Goal: Information Seeking & Learning: Learn about a topic

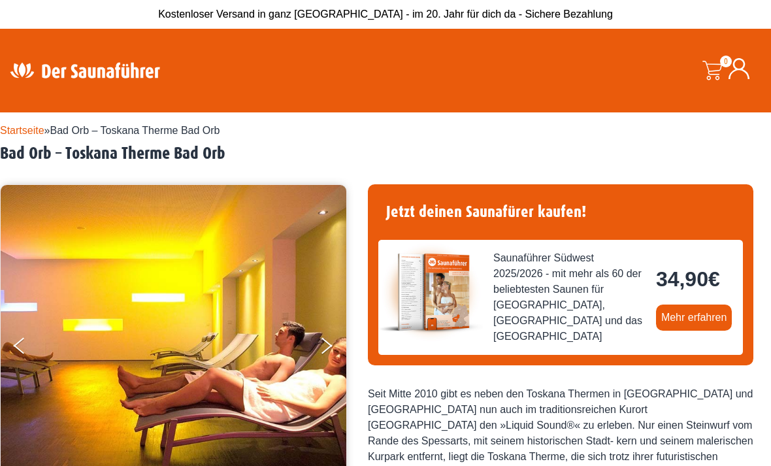
click at [700, 304] on link "Mehr erfahren" at bounding box center [694, 317] width 76 height 26
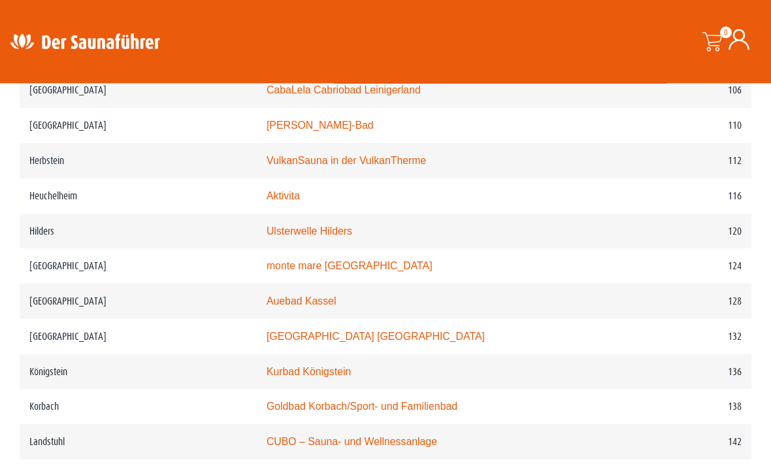
scroll to position [1509, 0]
click at [52, 213] on td "Hilders" at bounding box center [138, 230] width 237 height 35
click at [49, 213] on td "Hilders" at bounding box center [138, 230] width 237 height 35
click at [736, 213] on td "120" at bounding box center [681, 230] width 139 height 35
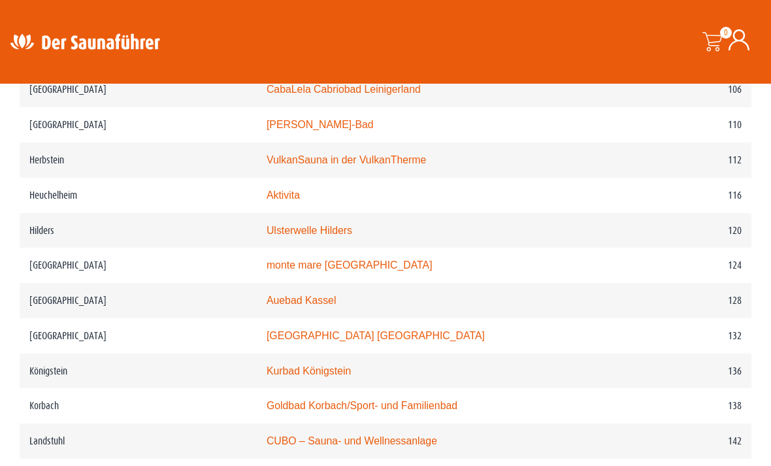
click at [267, 225] on link "Ulsterwelle Hilders" at bounding box center [310, 230] width 86 height 11
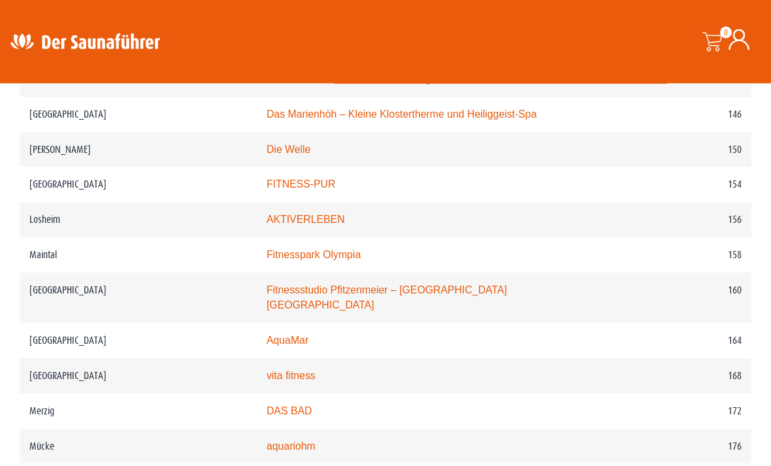
scroll to position [1872, 0]
click at [267, 334] on link "AquaMar" at bounding box center [288, 339] width 42 height 11
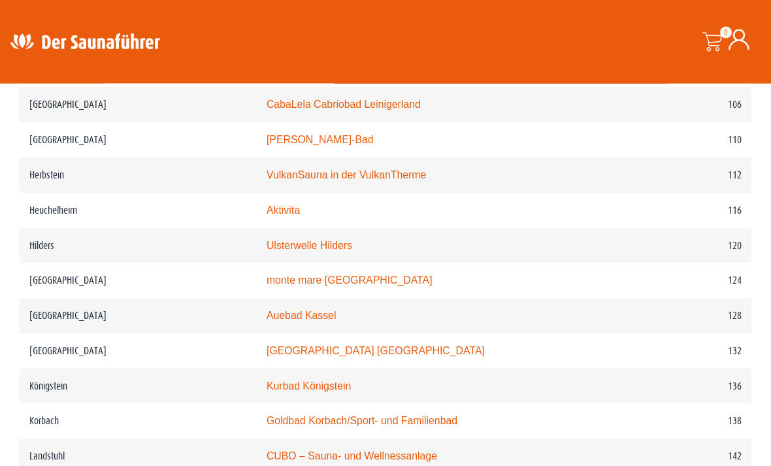
scroll to position [1475, 0]
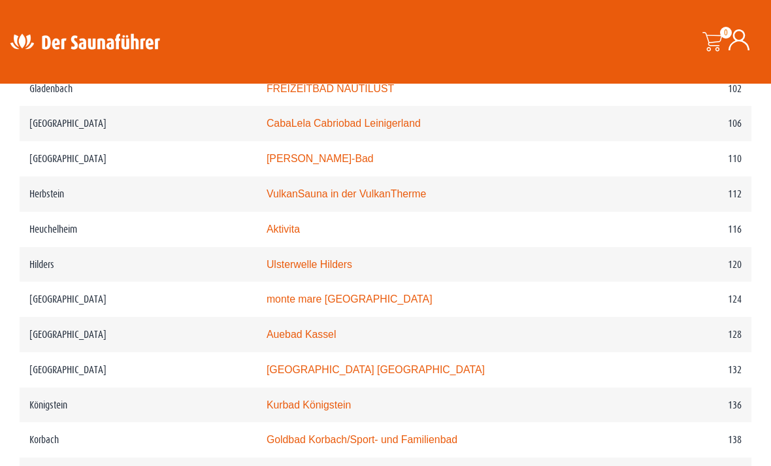
click at [267, 223] on link "Aktivita" at bounding box center [283, 228] width 33 height 11
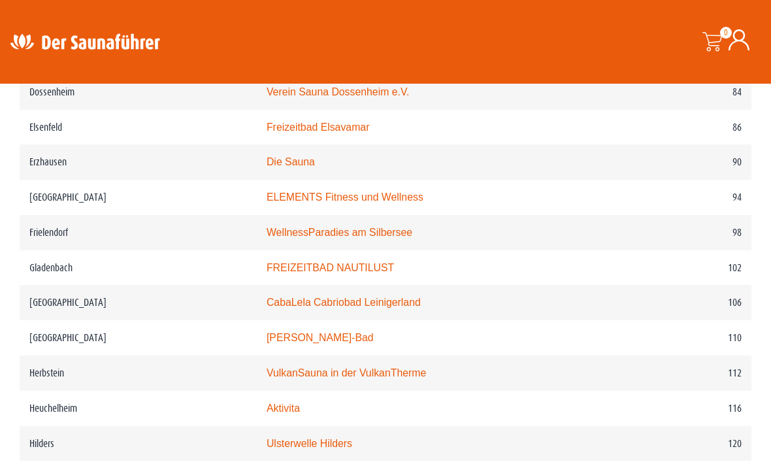
scroll to position [1294, 0]
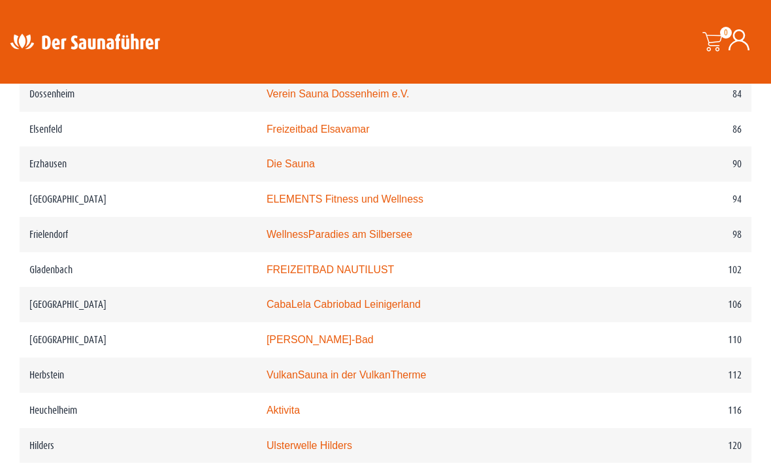
click at [331, 264] on link "FREIZEITBAD NAUTILUST" at bounding box center [330, 269] width 127 height 11
click at [329, 264] on link "FREIZEITBAD NAUTILUST" at bounding box center [330, 269] width 127 height 11
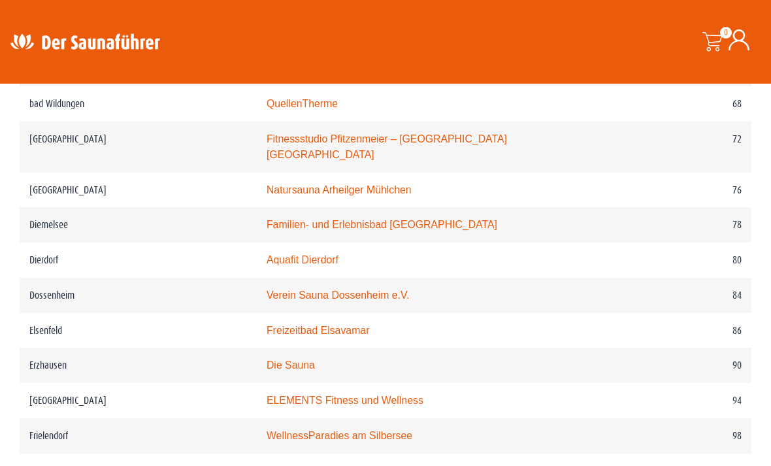
scroll to position [1092, 0]
click at [267, 255] on link "Aquafit Dierdorf" at bounding box center [303, 260] width 72 height 11
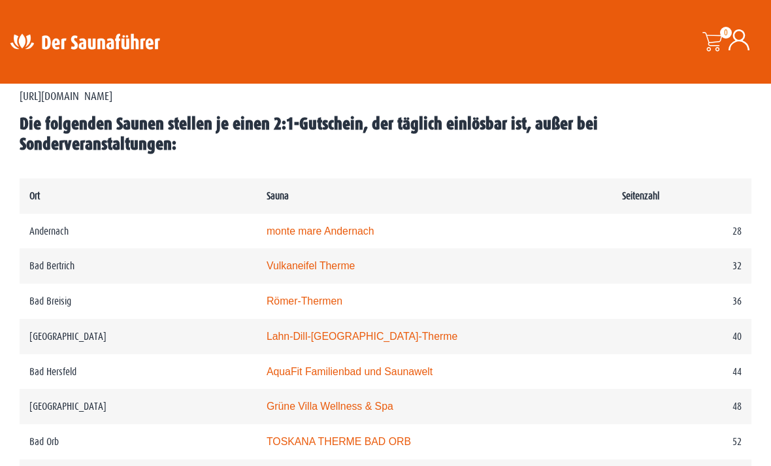
scroll to position [617, 0]
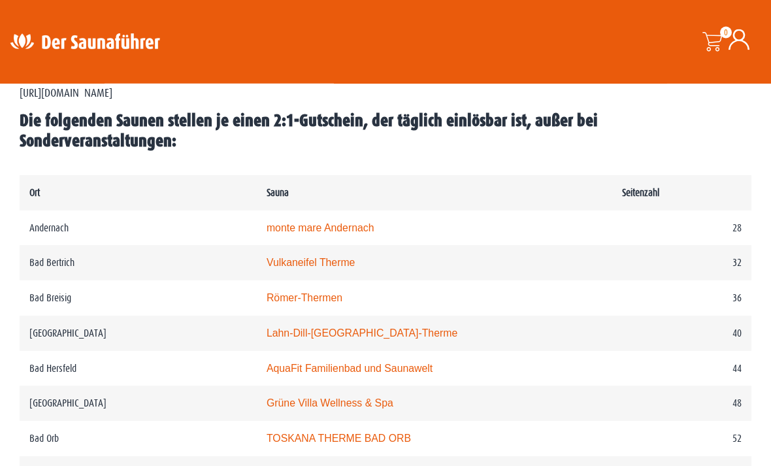
click at [267, 223] on link "monte mare Andernach" at bounding box center [321, 228] width 108 height 11
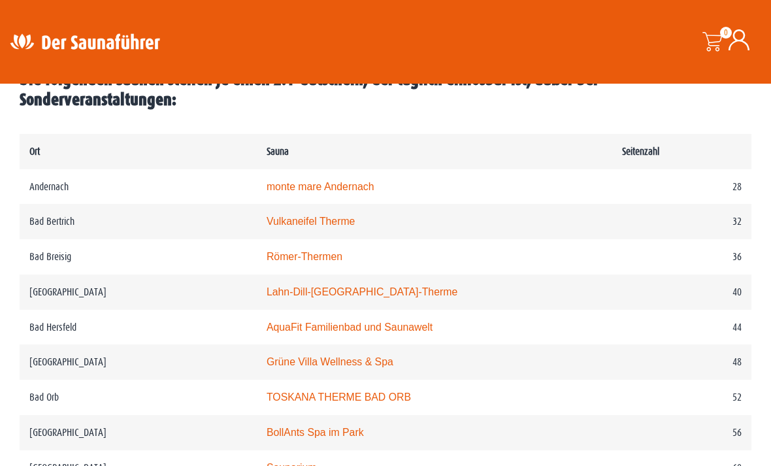
scroll to position [662, 0]
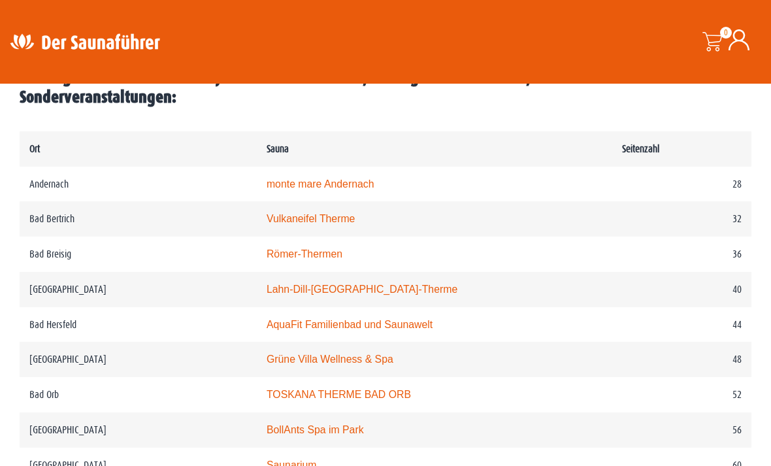
click at [282, 251] on link "Römer-Thermen" at bounding box center [305, 253] width 76 height 11
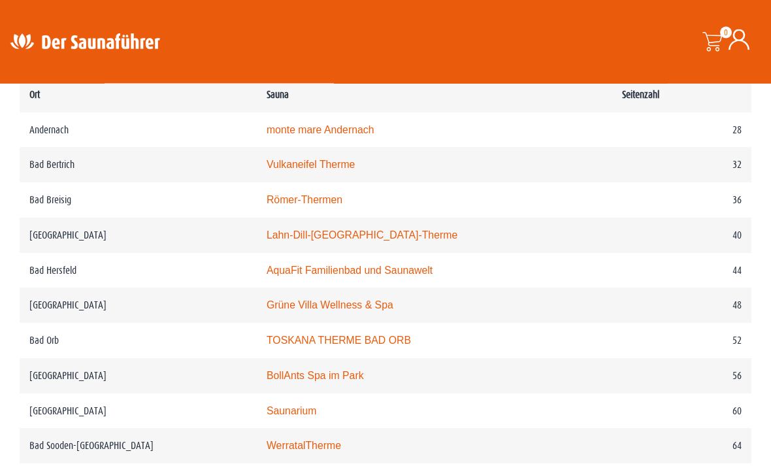
scroll to position [716, 0]
click at [311, 233] on link "Lahn-Dill-Bergland-Therme" at bounding box center [362, 234] width 191 height 11
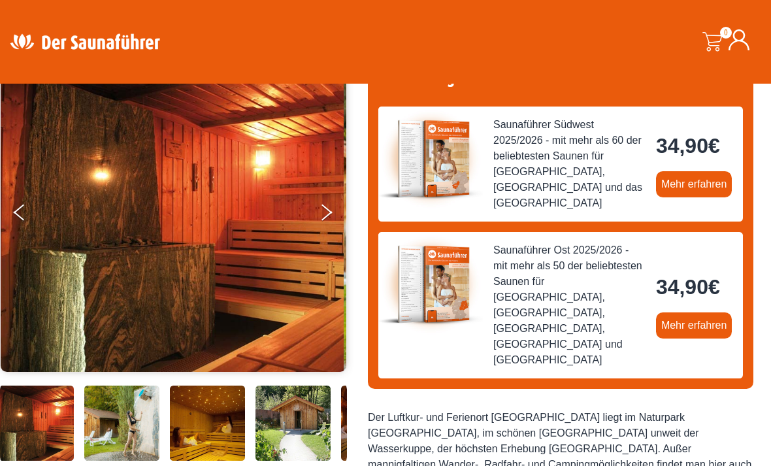
scroll to position [134, 0]
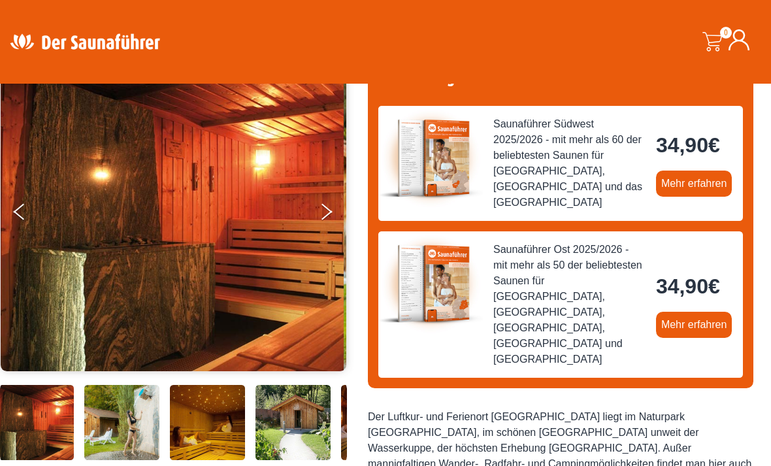
click at [35, 202] on button "Previous" at bounding box center [30, 214] width 33 height 33
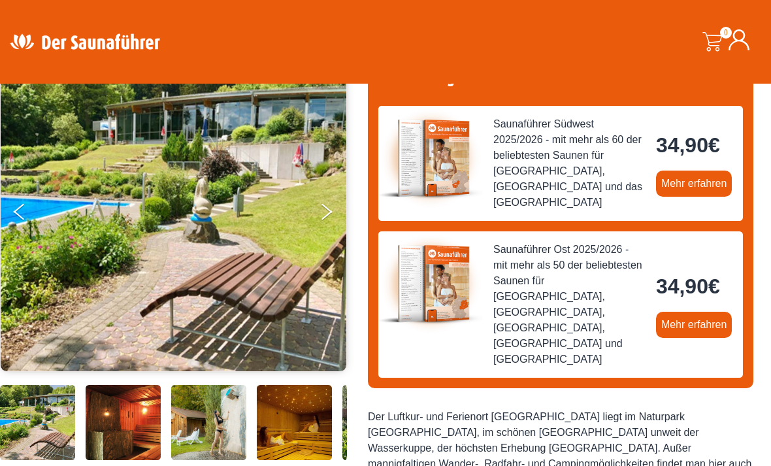
click at [27, 207] on button "Previous" at bounding box center [30, 214] width 33 height 33
click at [21, 203] on button "Previous" at bounding box center [30, 214] width 33 height 33
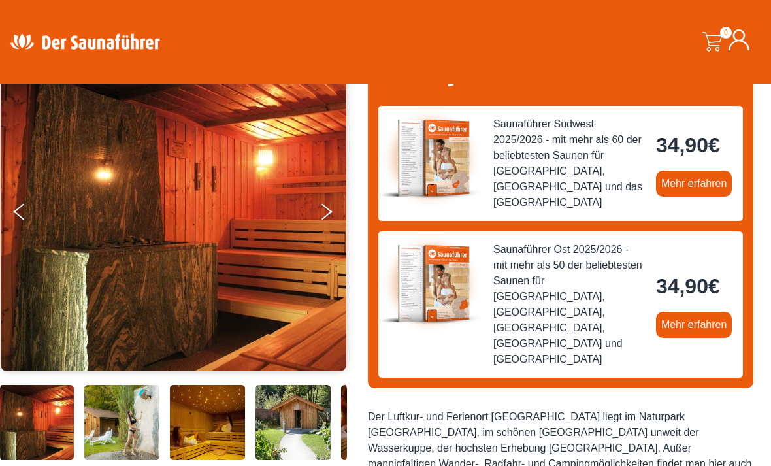
click at [344, 213] on button "Next" at bounding box center [335, 214] width 33 height 33
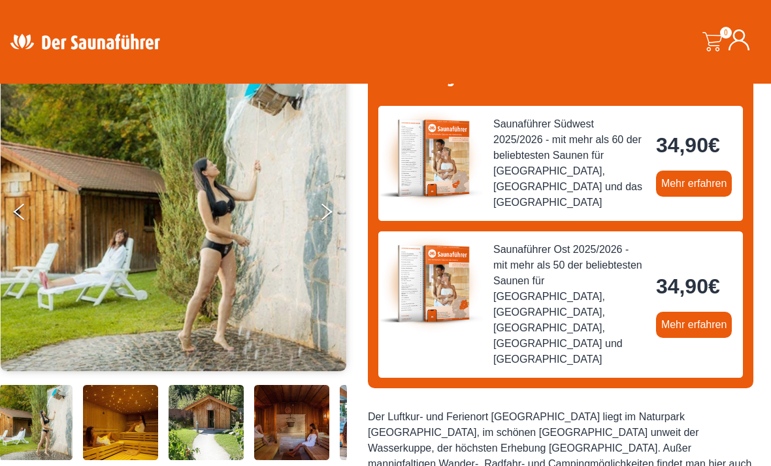
click at [336, 215] on button "Next" at bounding box center [335, 214] width 33 height 33
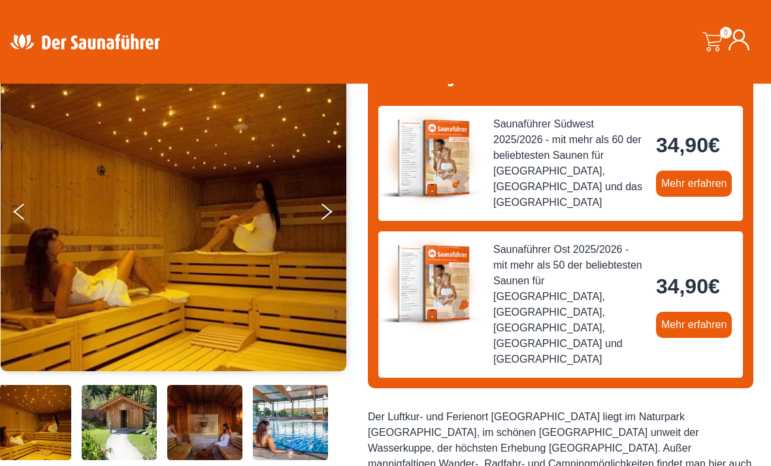
click at [331, 206] on button "Next" at bounding box center [335, 214] width 33 height 33
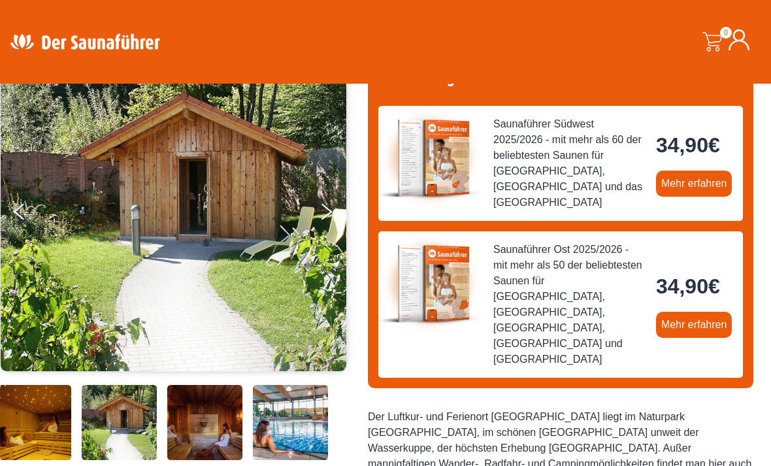
click at [333, 210] on button "Next" at bounding box center [335, 214] width 33 height 33
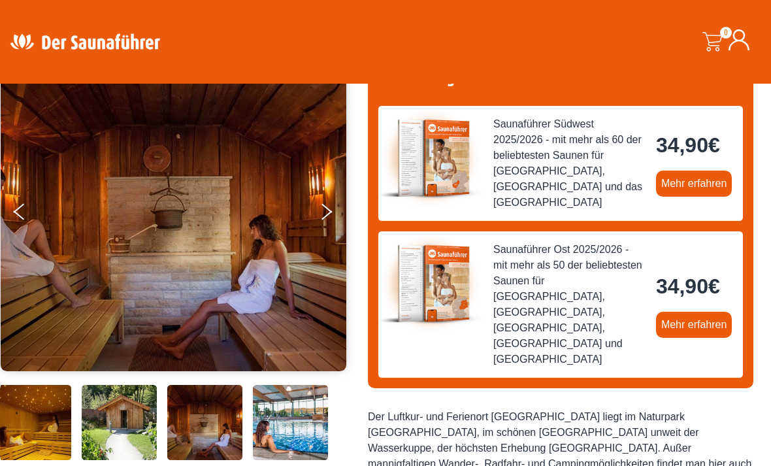
click at [330, 211] on icon "Next" at bounding box center [326, 214] width 11 height 9
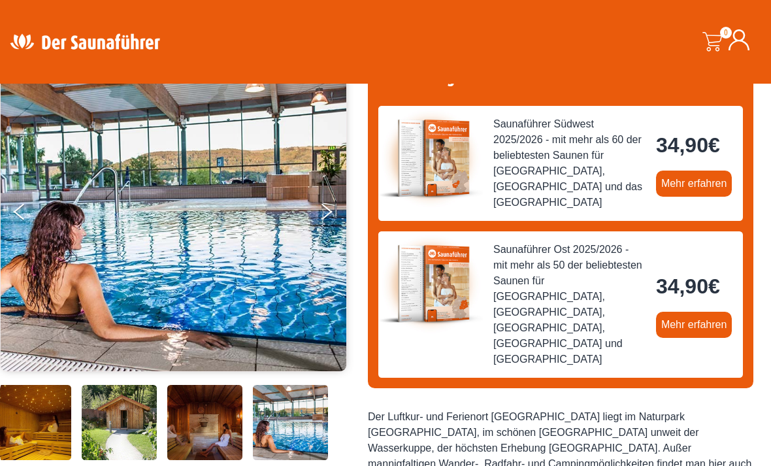
click at [329, 210] on icon "Next" at bounding box center [326, 207] width 11 height 9
click at [331, 212] on button "Next" at bounding box center [335, 214] width 33 height 33
click at [334, 215] on button "Next" at bounding box center [335, 214] width 33 height 33
click at [334, 212] on button "Next" at bounding box center [335, 214] width 33 height 33
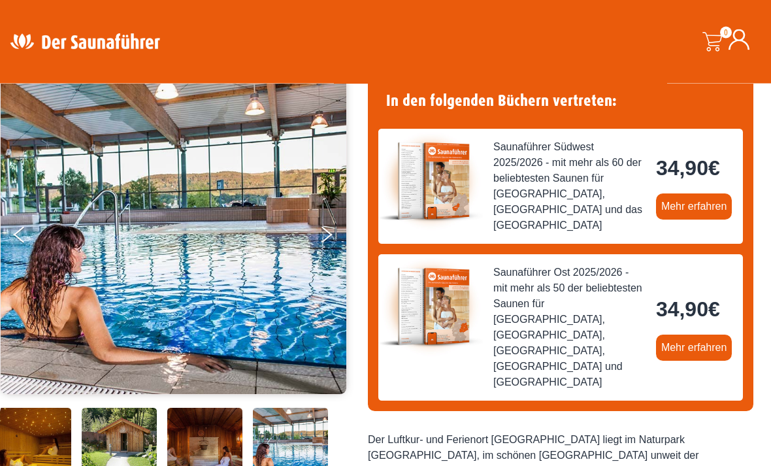
scroll to position [0, 0]
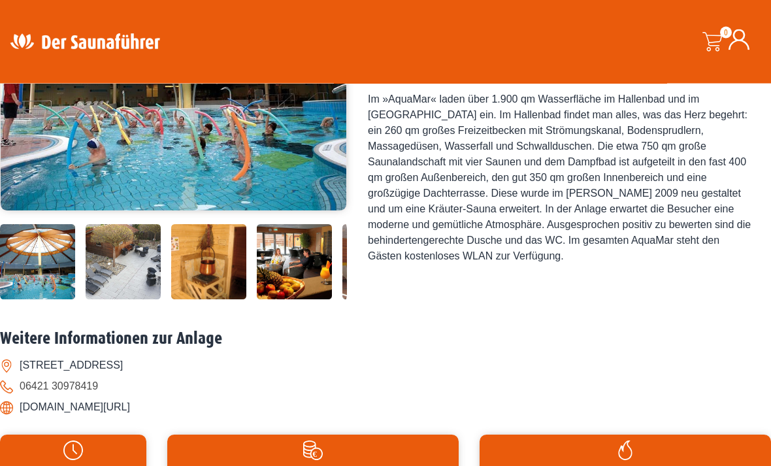
scroll to position [302, 0]
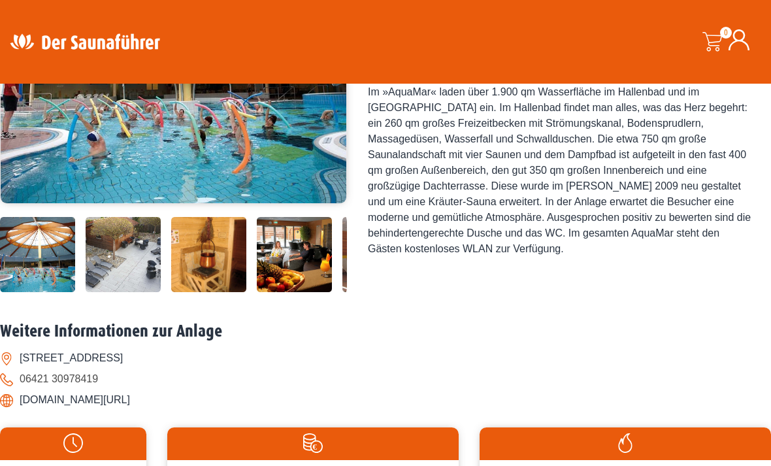
click at [113, 292] on img at bounding box center [123, 254] width 75 height 75
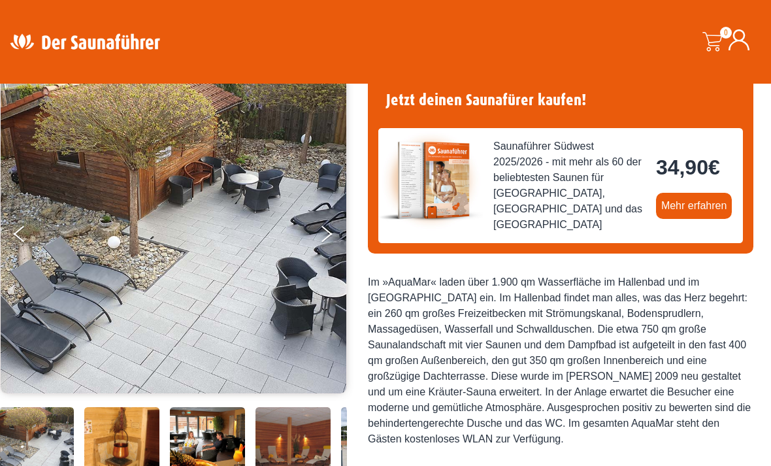
scroll to position [111, 0]
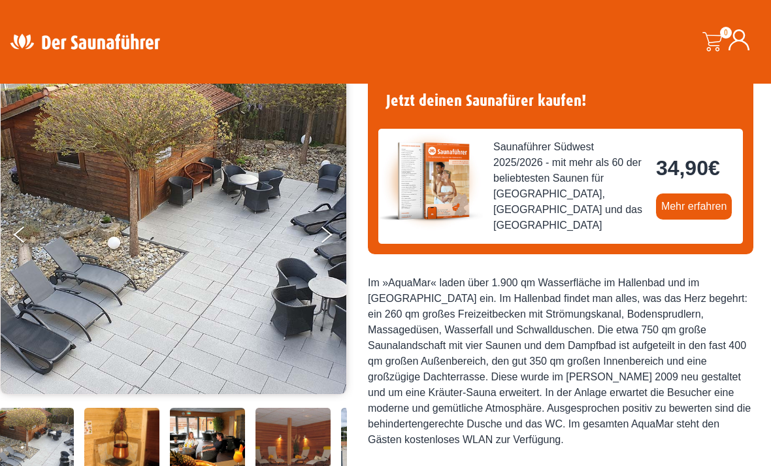
click at [58, 212] on img at bounding box center [174, 234] width 346 height 320
click at [336, 231] on button "Next" at bounding box center [335, 237] width 33 height 33
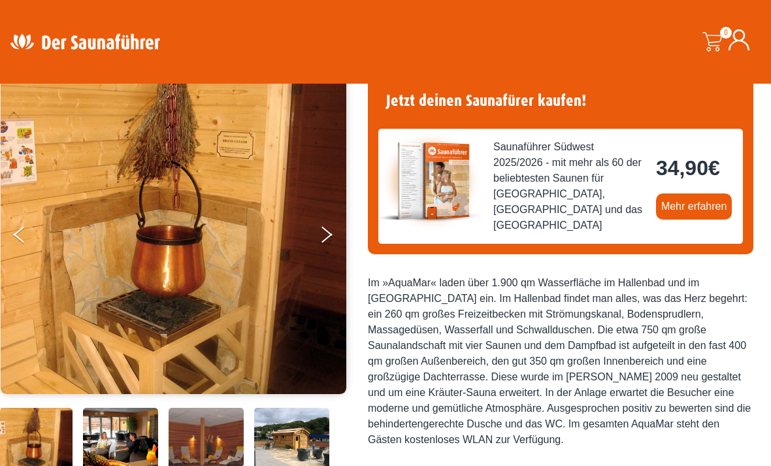
click at [325, 231] on icon "Next" at bounding box center [326, 230] width 11 height 9
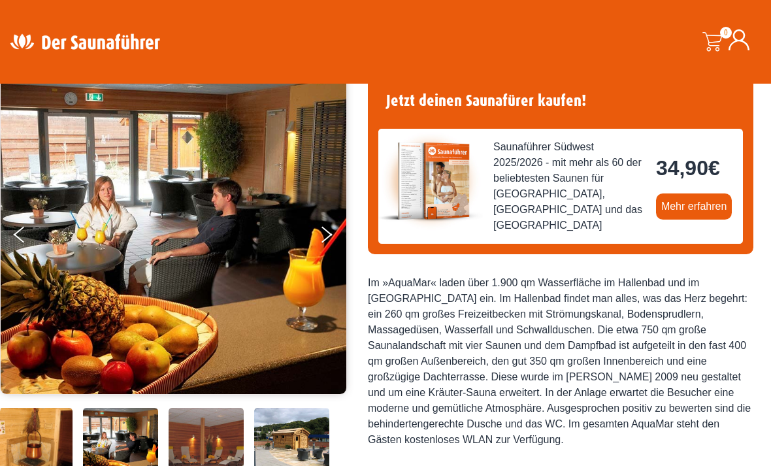
click at [336, 227] on button "Next" at bounding box center [335, 237] width 33 height 33
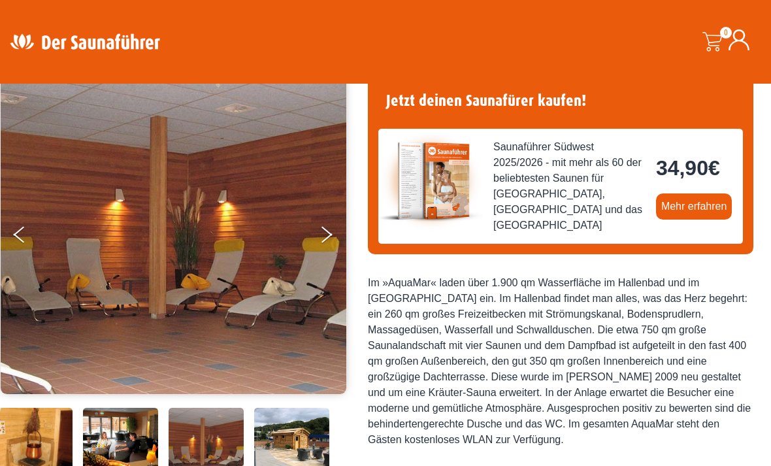
click at [325, 225] on button "Next" at bounding box center [335, 237] width 33 height 33
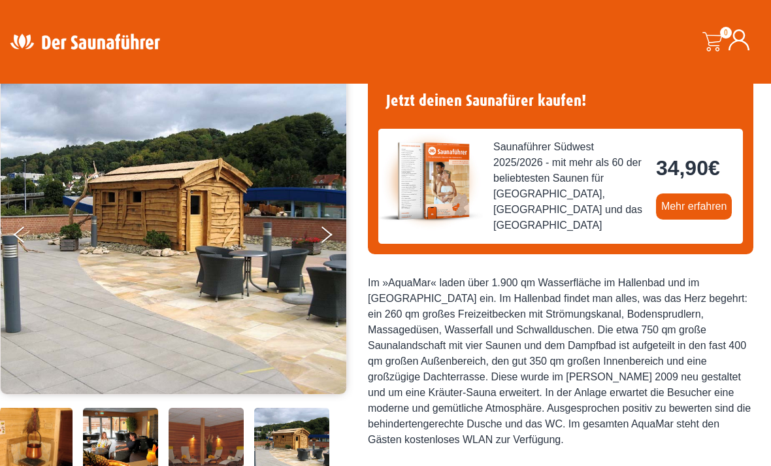
click at [329, 234] on button "Next" at bounding box center [335, 237] width 33 height 33
click at [323, 231] on button "Next" at bounding box center [335, 237] width 33 height 33
click at [320, 238] on button "Next" at bounding box center [335, 237] width 33 height 33
click at [325, 238] on icon "Next" at bounding box center [326, 237] width 11 height 9
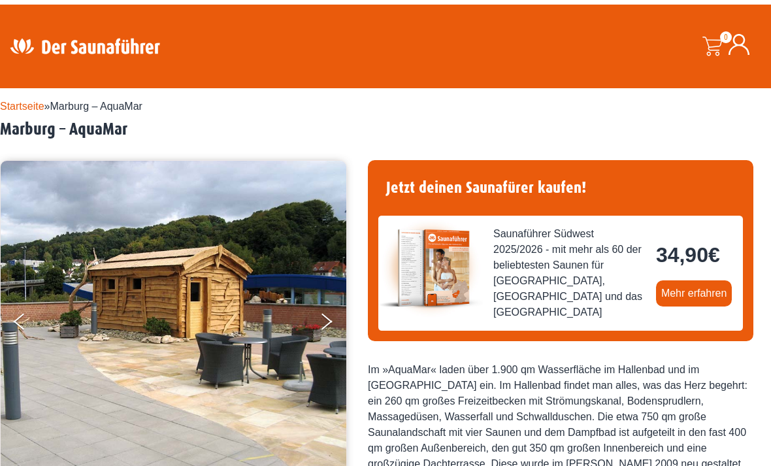
scroll to position [0, 0]
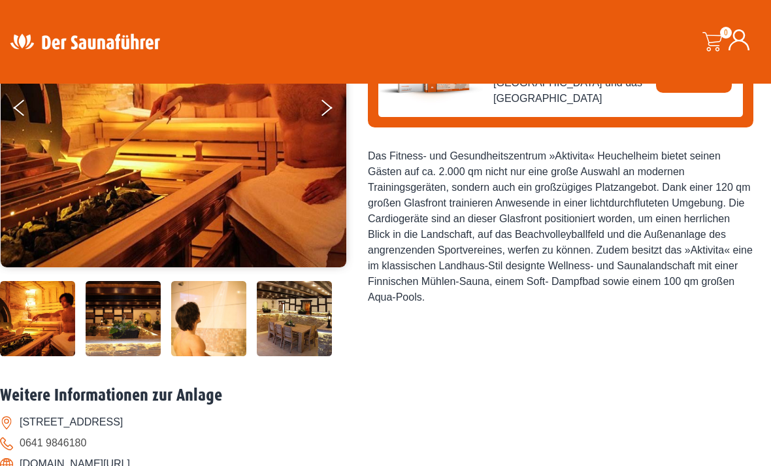
scroll to position [241, 0]
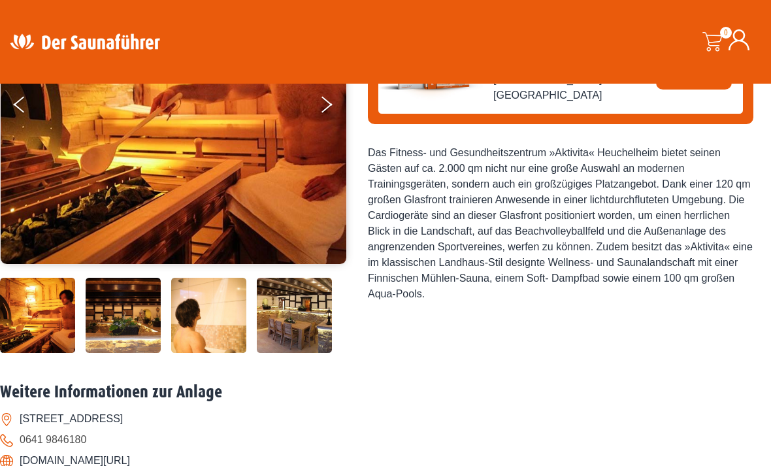
click at [126, 353] on img at bounding box center [123, 315] width 75 height 75
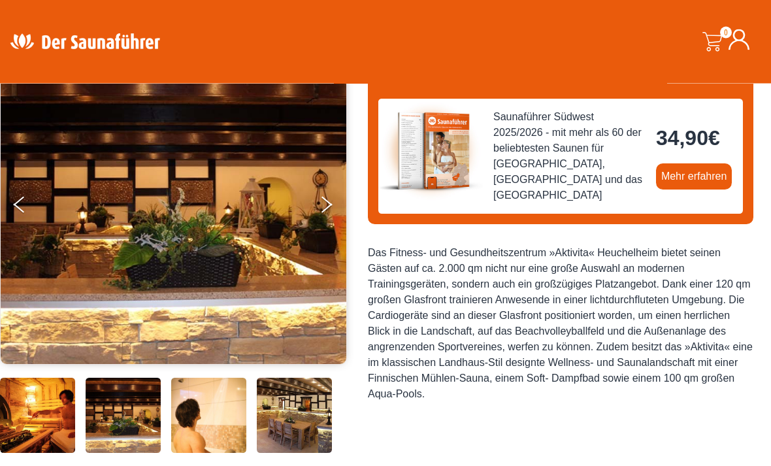
scroll to position [140, 0]
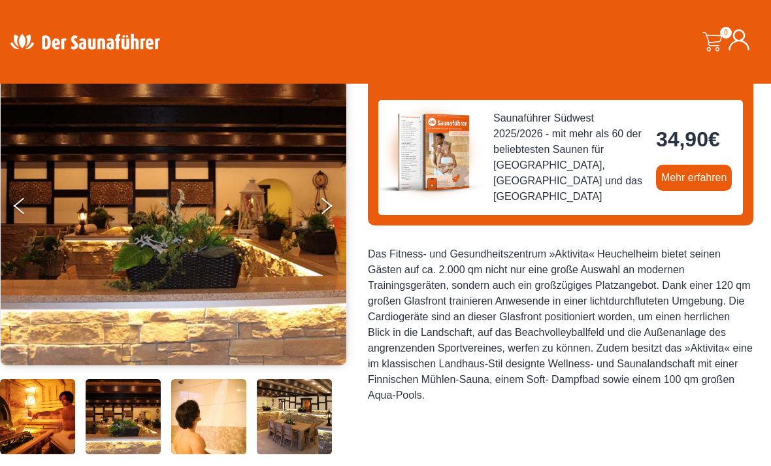
click at [327, 214] on button "Next" at bounding box center [335, 208] width 33 height 33
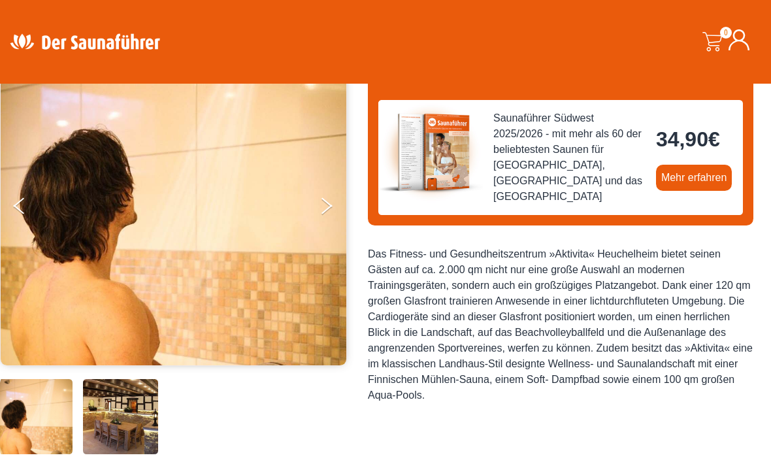
click at [325, 203] on button "Next" at bounding box center [335, 208] width 33 height 33
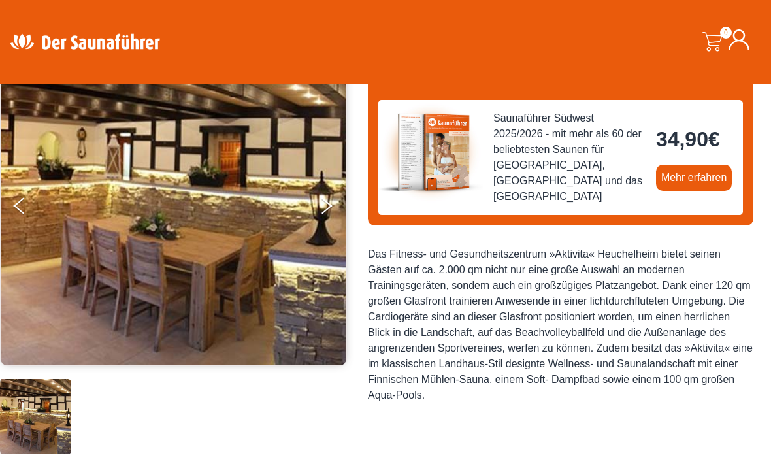
click at [327, 203] on icon "Next" at bounding box center [326, 201] width 11 height 9
click at [327, 204] on button "Next" at bounding box center [335, 208] width 33 height 33
click at [330, 207] on button "Next" at bounding box center [335, 208] width 33 height 33
click at [327, 213] on button "Next" at bounding box center [335, 208] width 33 height 33
click at [329, 206] on icon "Next" at bounding box center [326, 208] width 11 height 9
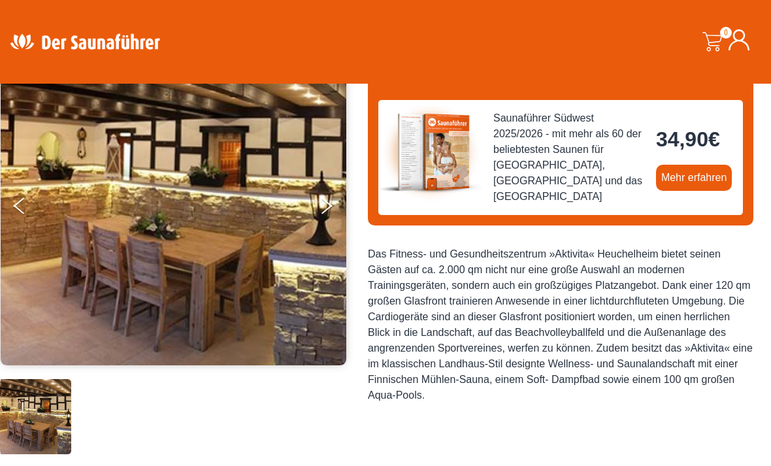
click at [46, 206] on button "Previous" at bounding box center [30, 208] width 33 height 33
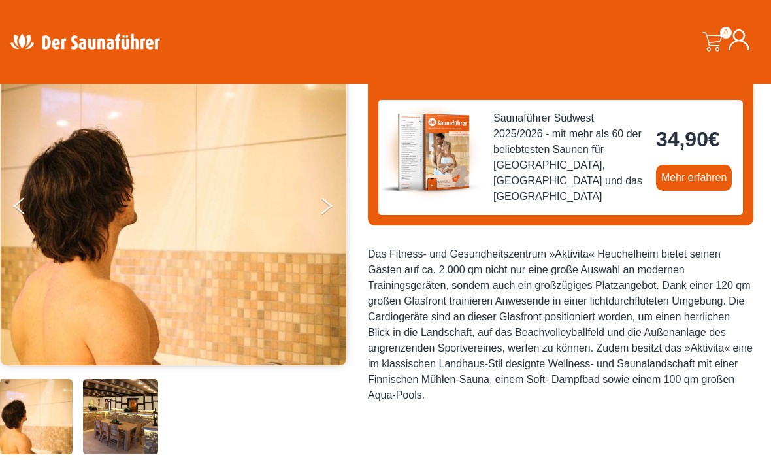
click at [35, 208] on button "Previous" at bounding box center [30, 208] width 33 height 33
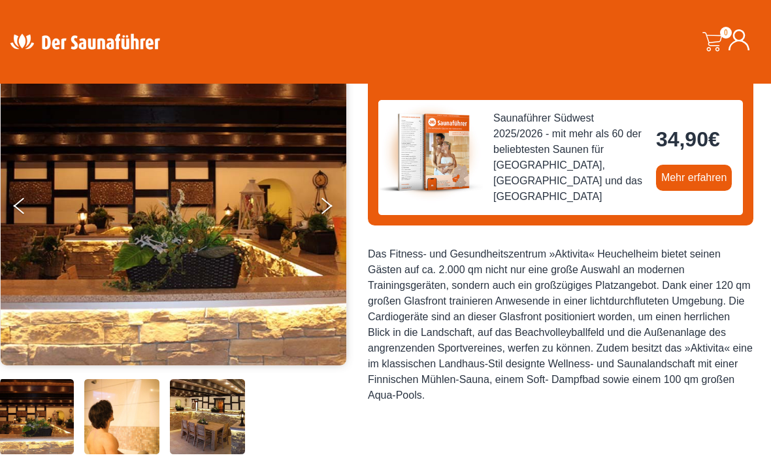
click at [40, 210] on button "Previous" at bounding box center [30, 208] width 33 height 33
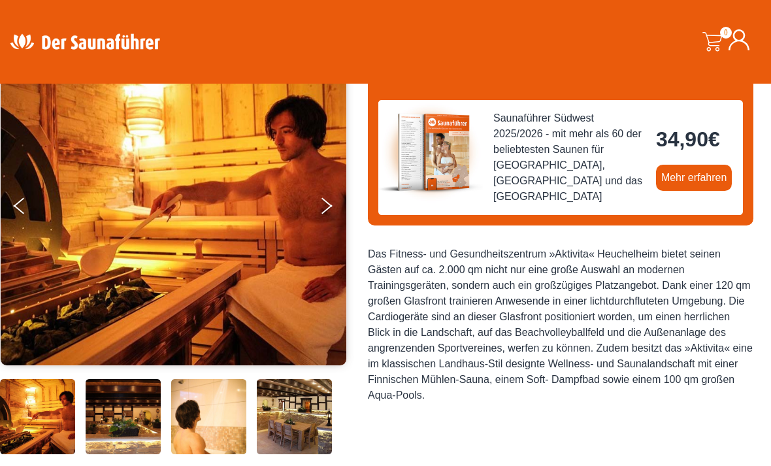
click at [33, 208] on button "Previous" at bounding box center [30, 208] width 33 height 33
click at [37, 206] on button "Previous" at bounding box center [30, 208] width 33 height 33
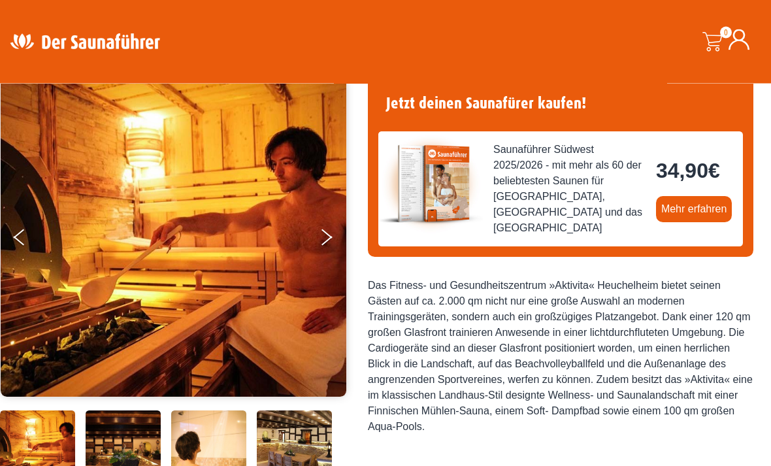
scroll to position [92, 0]
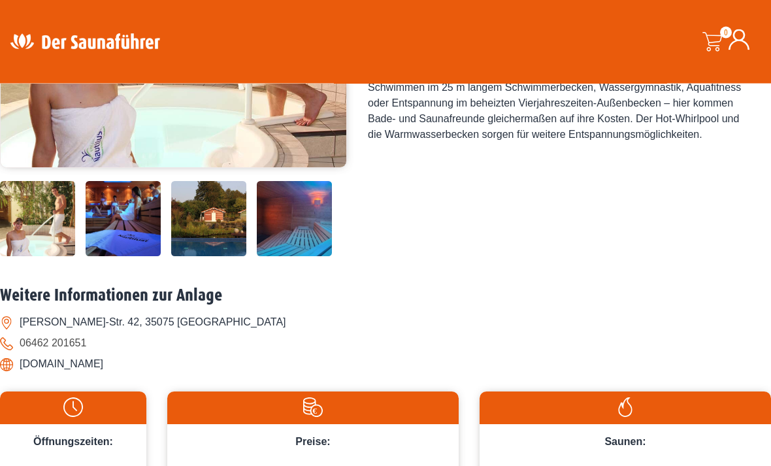
click at [120, 257] on img at bounding box center [123, 219] width 75 height 75
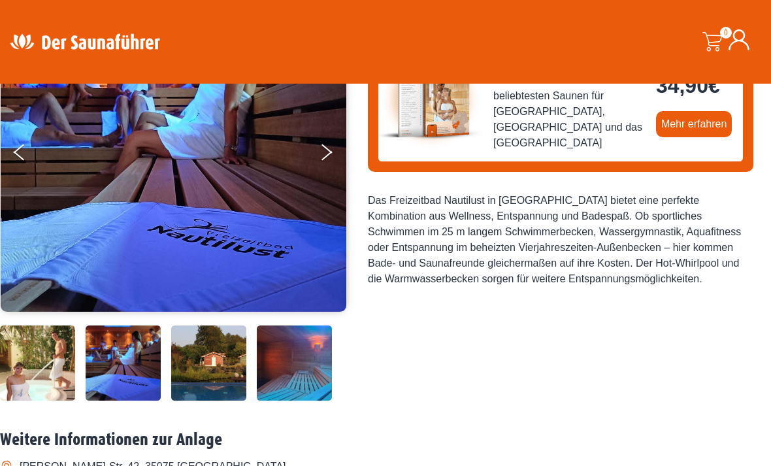
scroll to position [197, 0]
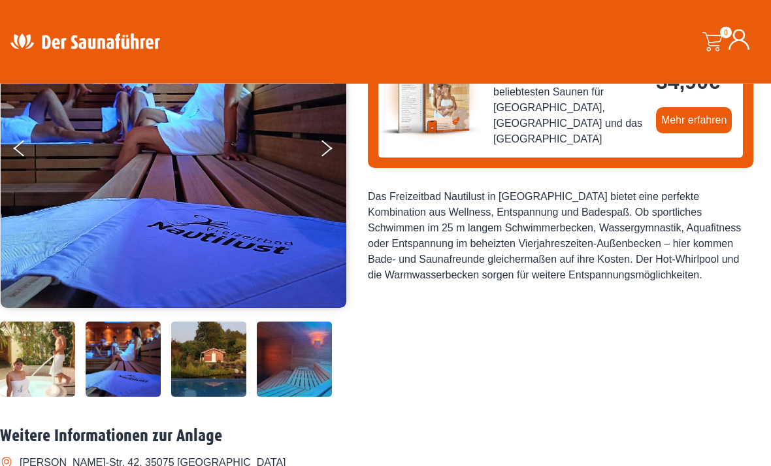
click at [221, 397] on img at bounding box center [208, 359] width 75 height 75
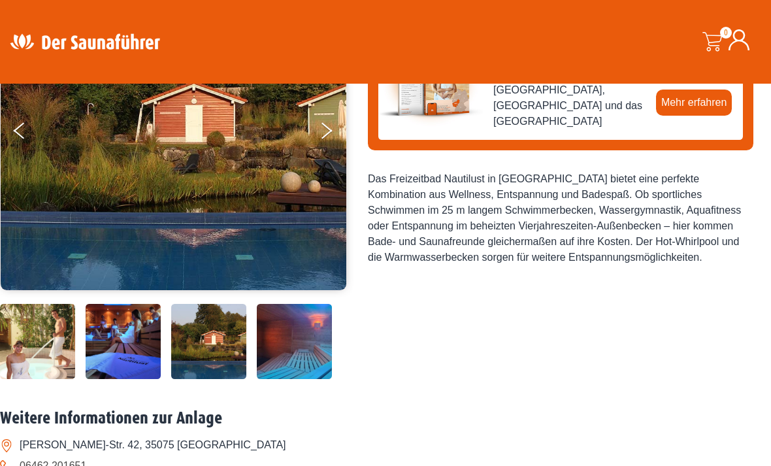
scroll to position [217, 0]
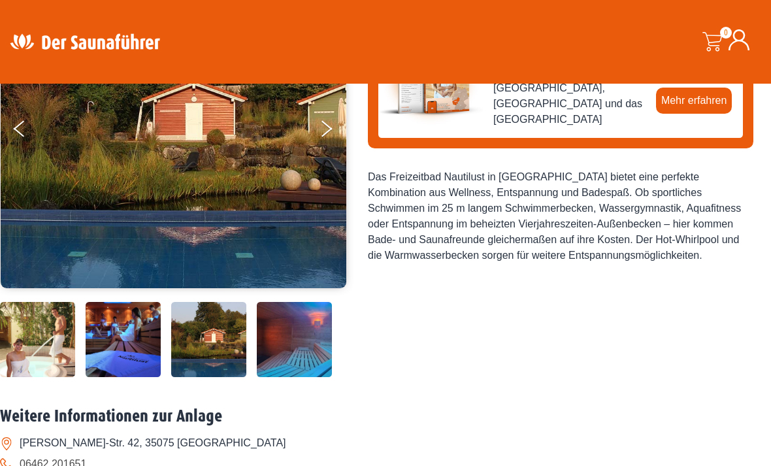
click at [299, 377] on img at bounding box center [294, 339] width 75 height 75
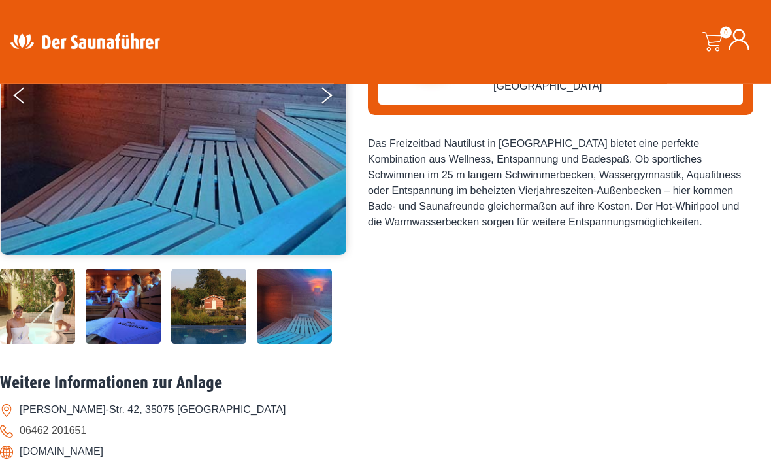
scroll to position [251, 0]
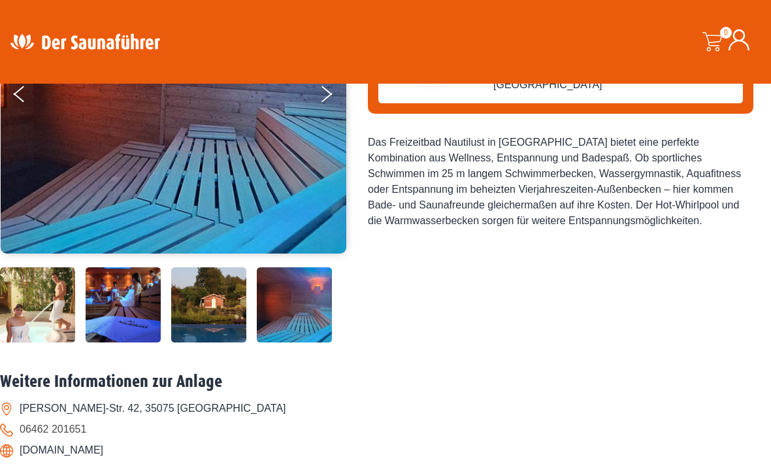
click at [307, 342] on img at bounding box center [294, 304] width 75 height 75
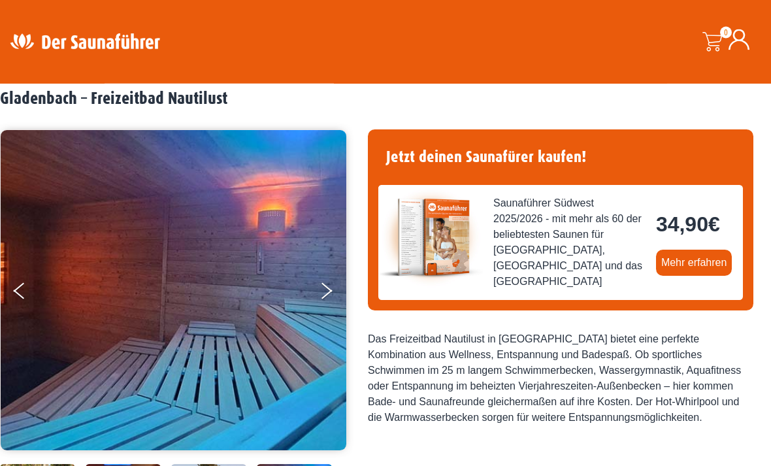
scroll to position [52, 0]
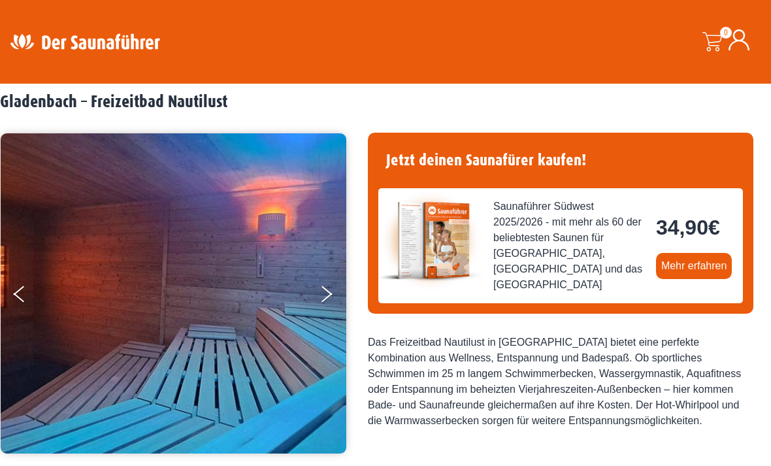
click at [327, 295] on icon "Next" at bounding box center [326, 297] width 11 height 9
click at [327, 293] on button "Next" at bounding box center [335, 296] width 33 height 33
click at [327, 297] on button "Next" at bounding box center [335, 296] width 33 height 33
click at [322, 291] on button "Next" at bounding box center [335, 296] width 33 height 33
click at [320, 292] on button "Next" at bounding box center [335, 296] width 33 height 33
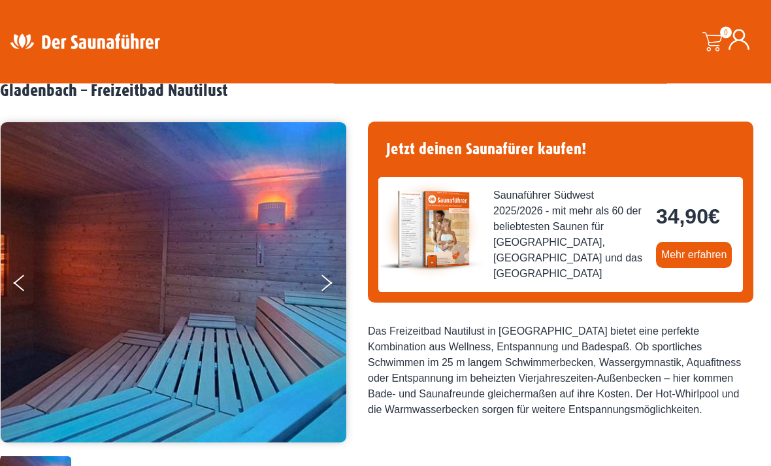
scroll to position [53, 0]
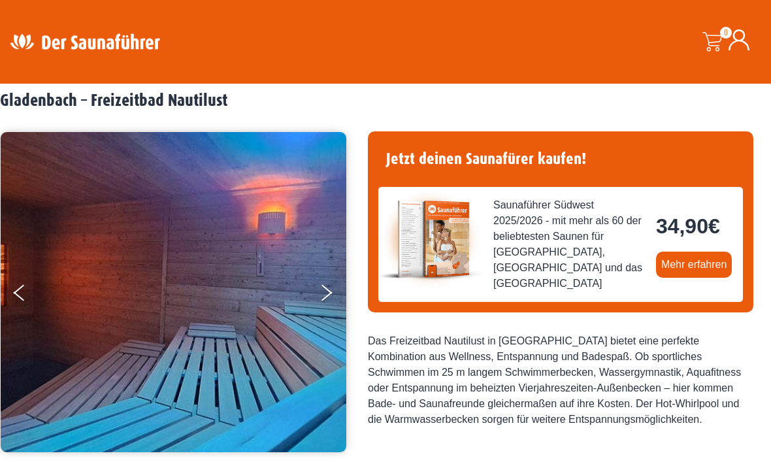
click at [36, 279] on button "Previous" at bounding box center [30, 295] width 33 height 33
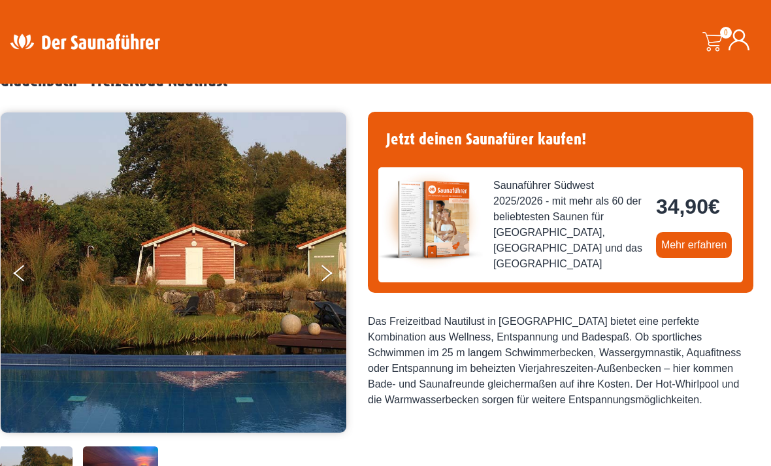
scroll to position [78, 0]
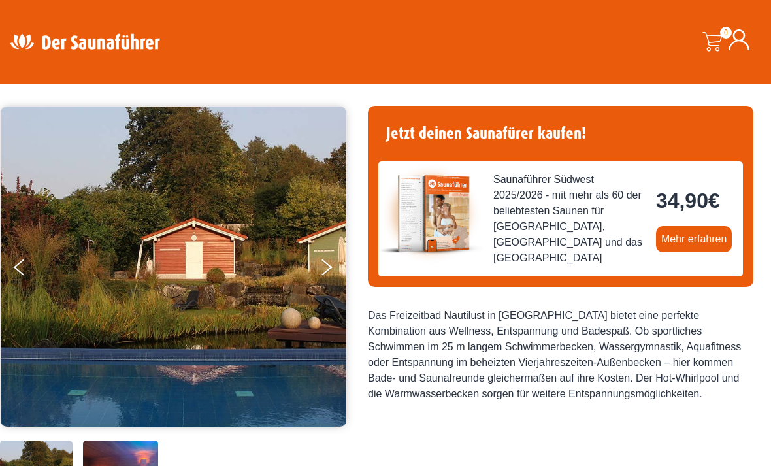
click at [50, 269] on img at bounding box center [174, 266] width 346 height 320
click at [29, 269] on button "Previous" at bounding box center [30, 269] width 33 height 33
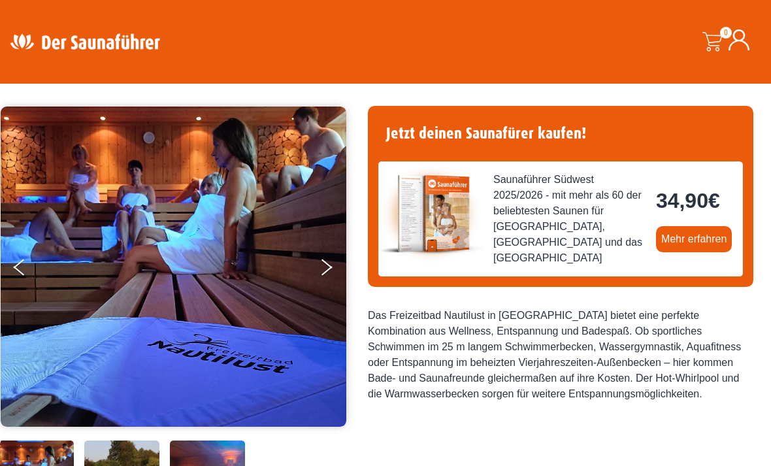
click at [24, 262] on icon "Previous" at bounding box center [18, 263] width 11 height 9
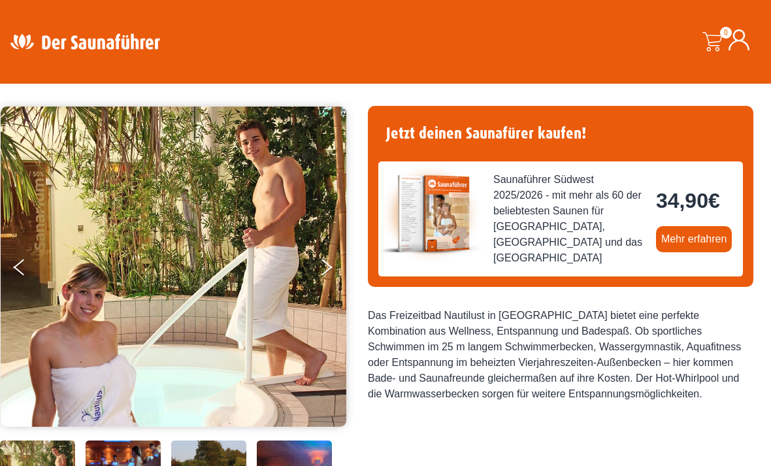
click at [25, 263] on button "Previous" at bounding box center [30, 269] width 33 height 33
click at [19, 259] on button "Previous" at bounding box center [30, 269] width 33 height 33
click at [26, 268] on button "Previous" at bounding box center [30, 269] width 33 height 33
click at [22, 270] on icon "Previous" at bounding box center [18, 270] width 11 height 9
click at [23, 270] on icon "Previous" at bounding box center [18, 270] width 11 height 9
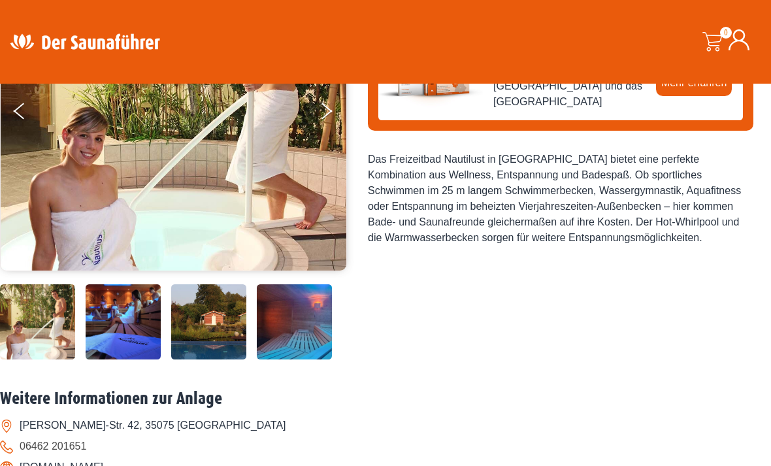
scroll to position [230, 0]
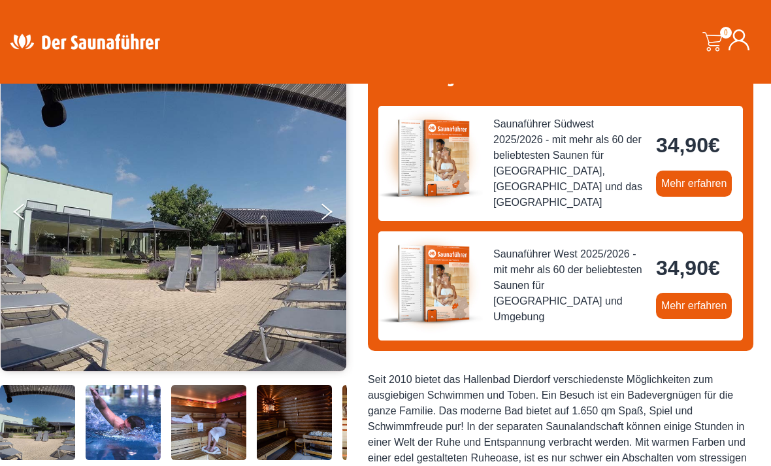
scroll to position [133, 0]
click at [336, 207] on button "Next" at bounding box center [335, 215] width 33 height 33
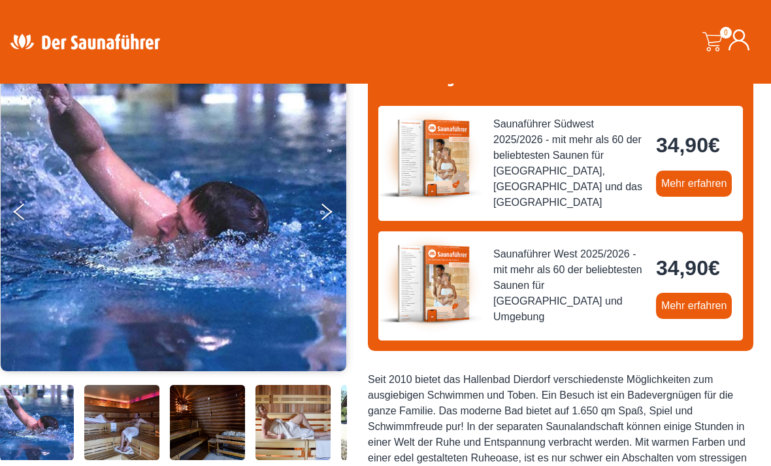
click at [325, 213] on button "Next" at bounding box center [335, 214] width 33 height 33
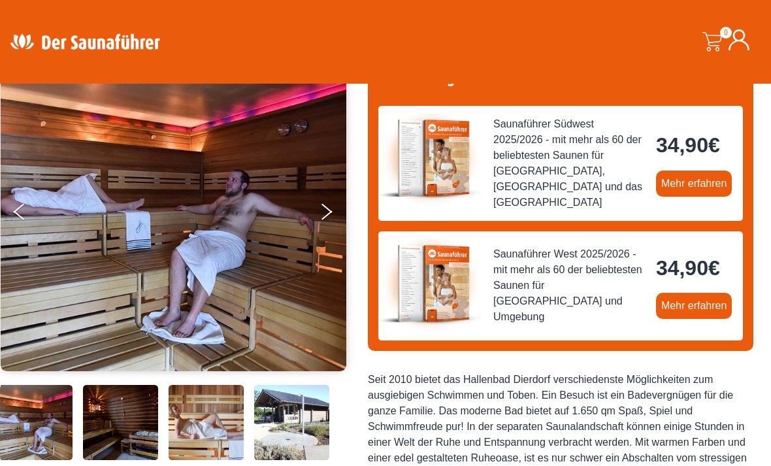
click at [325, 208] on icon "Next" at bounding box center [326, 207] width 11 height 9
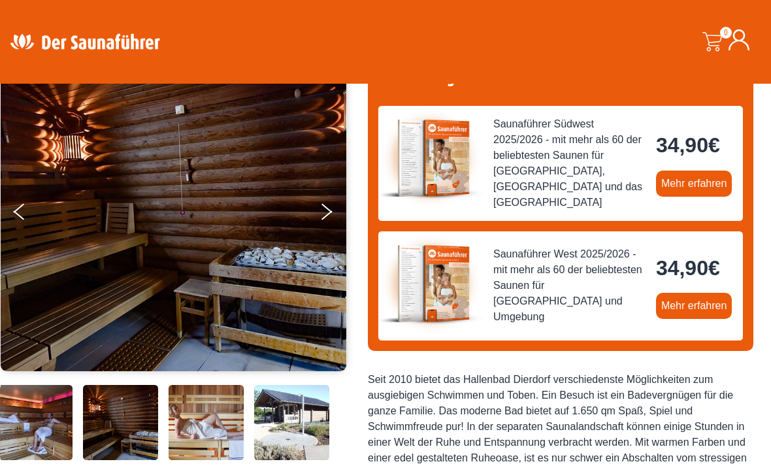
click at [326, 211] on button "Next" at bounding box center [335, 214] width 33 height 33
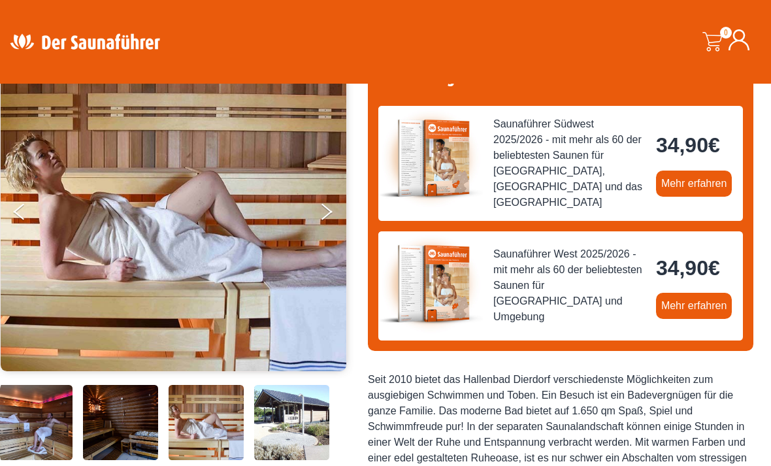
click at [326, 210] on button "Next" at bounding box center [335, 214] width 33 height 33
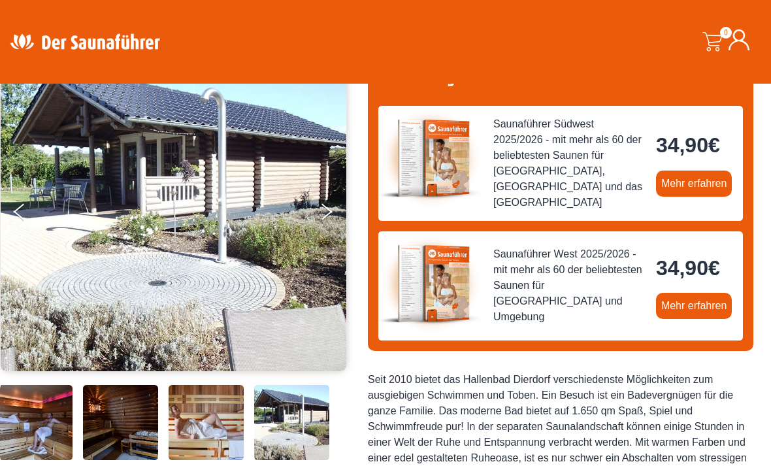
click at [329, 212] on icon "Next" at bounding box center [326, 214] width 11 height 9
click at [331, 210] on icon "Next" at bounding box center [326, 214] width 11 height 9
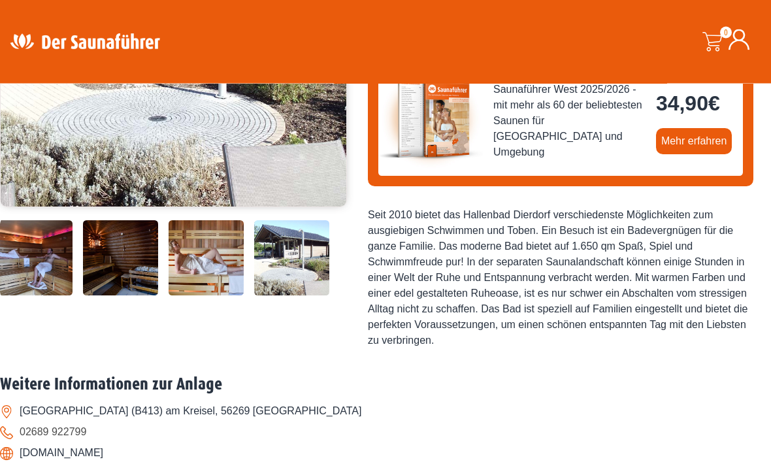
scroll to position [348, 0]
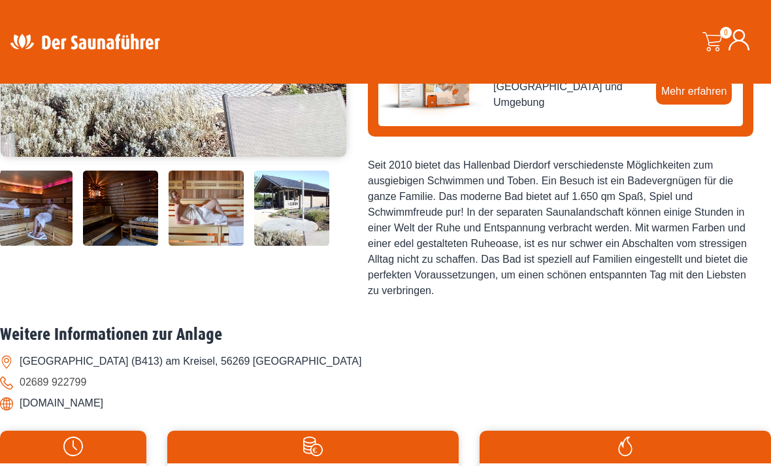
click at [113, 246] on img at bounding box center [120, 207] width 75 height 75
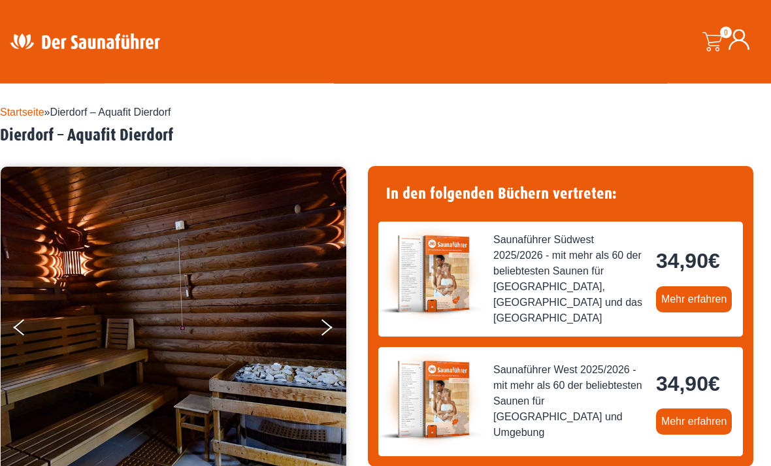
scroll to position [0, 0]
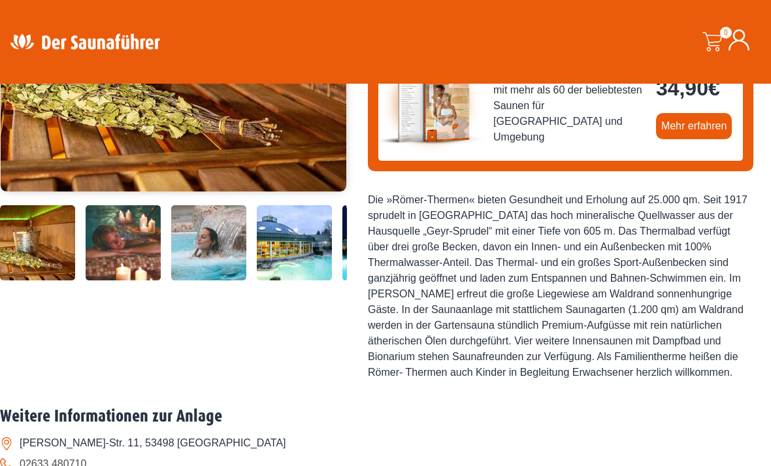
scroll to position [374, 0]
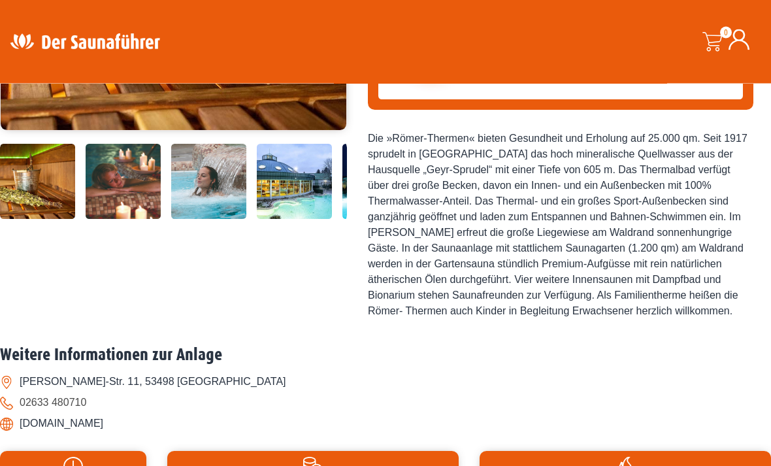
click at [118, 219] on img at bounding box center [123, 181] width 75 height 75
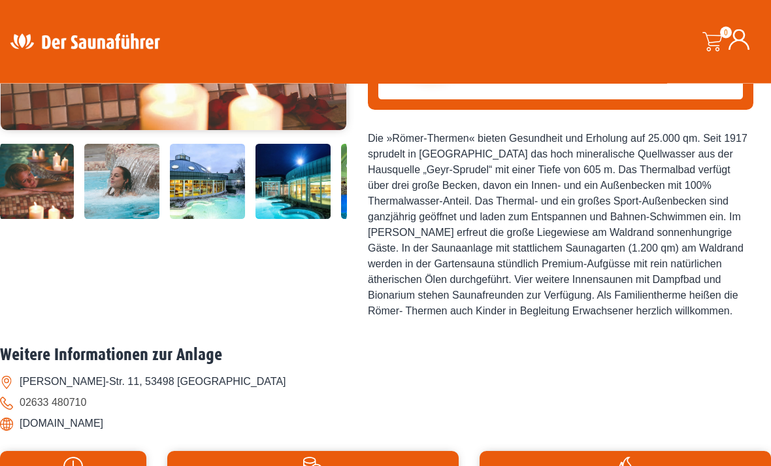
scroll to position [375, 0]
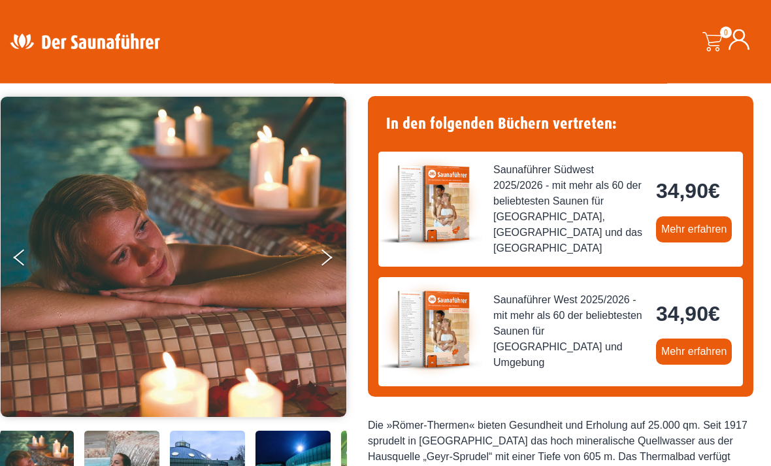
click at [323, 251] on button "Next" at bounding box center [335, 260] width 33 height 33
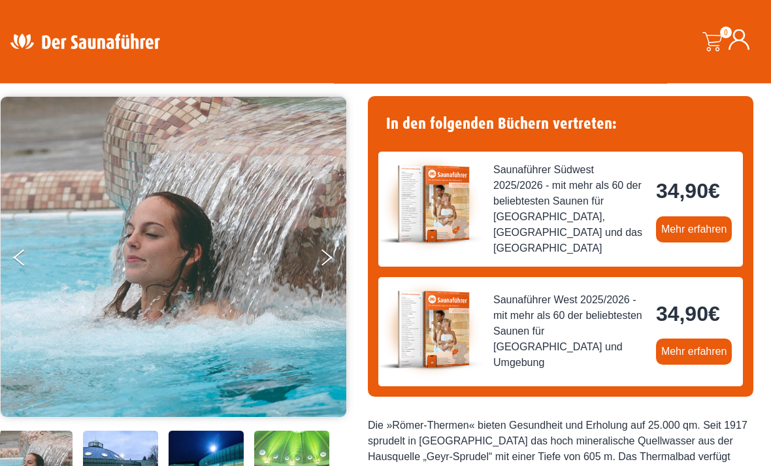
scroll to position [88, 0]
click at [329, 251] on button "Next" at bounding box center [335, 260] width 33 height 33
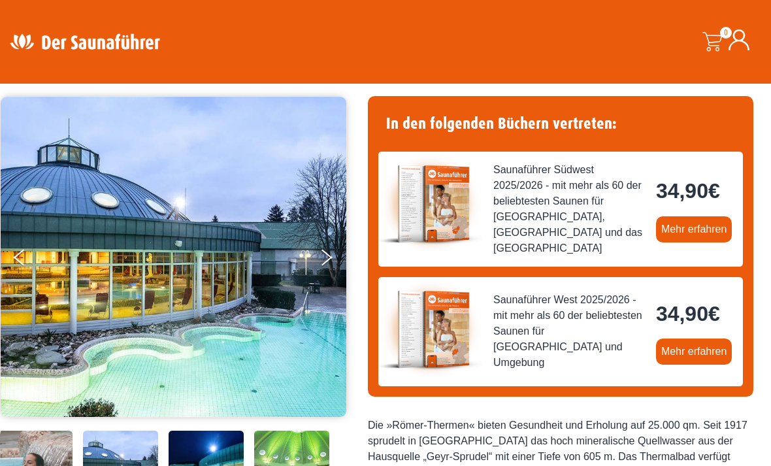
click at [331, 250] on button "Next" at bounding box center [335, 260] width 33 height 33
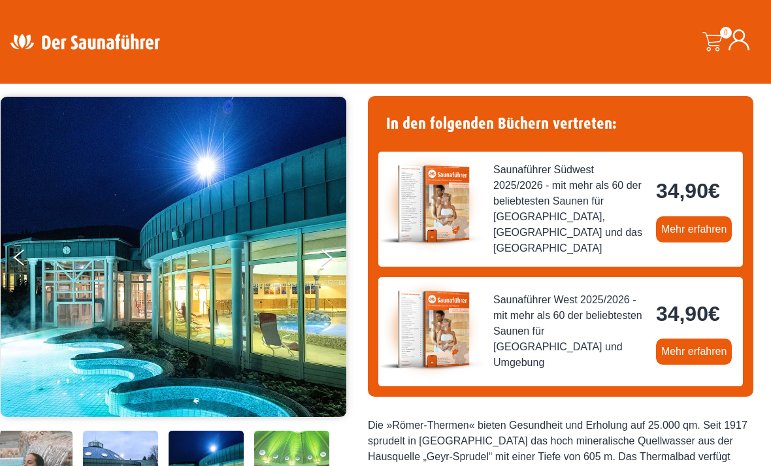
click at [336, 253] on button "Next" at bounding box center [335, 260] width 33 height 33
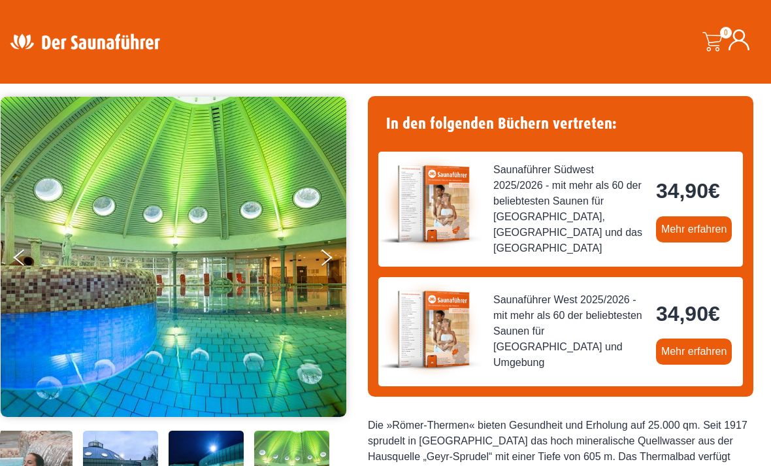
click at [334, 253] on button "Next" at bounding box center [335, 260] width 33 height 33
click at [326, 262] on button "Next" at bounding box center [335, 260] width 33 height 33
click at [331, 250] on button "Next" at bounding box center [335, 260] width 33 height 33
click at [327, 256] on button "Next" at bounding box center [335, 260] width 33 height 33
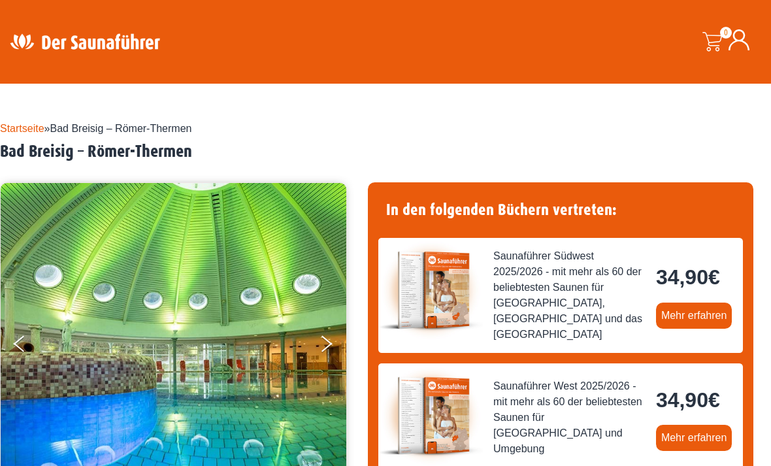
scroll to position [0, 0]
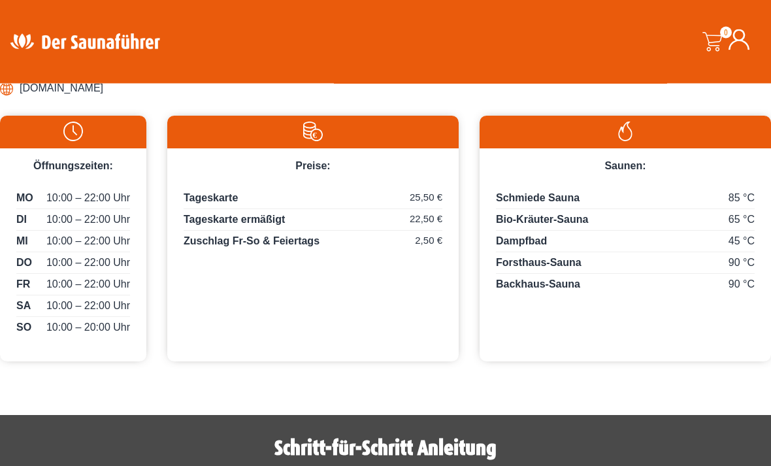
scroll to position [604, 0]
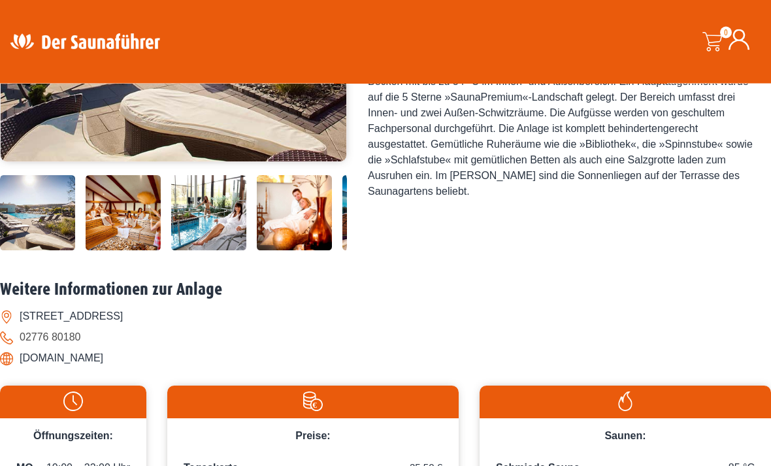
click at [36, 251] on img at bounding box center [37, 213] width 75 height 75
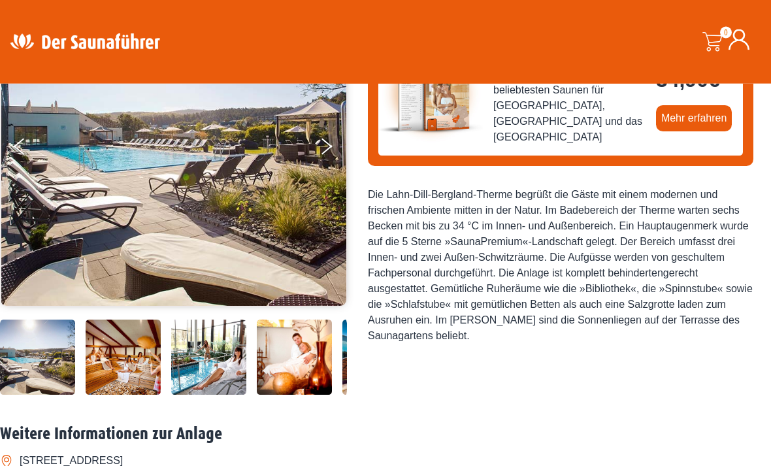
scroll to position [199, 0]
click at [664, 336] on div "Jetzt deinen Saunafürer kaufen! Saunaführer Südwest 2025/2026 - mit mehr als 60…" at bounding box center [560, 191] width 385 height 413
click at [647, 351] on div "Jetzt deinen Saunafürer kaufen! Saunaführer Südwest 2025/2026 - mit mehr als 60…" at bounding box center [560, 191] width 385 height 413
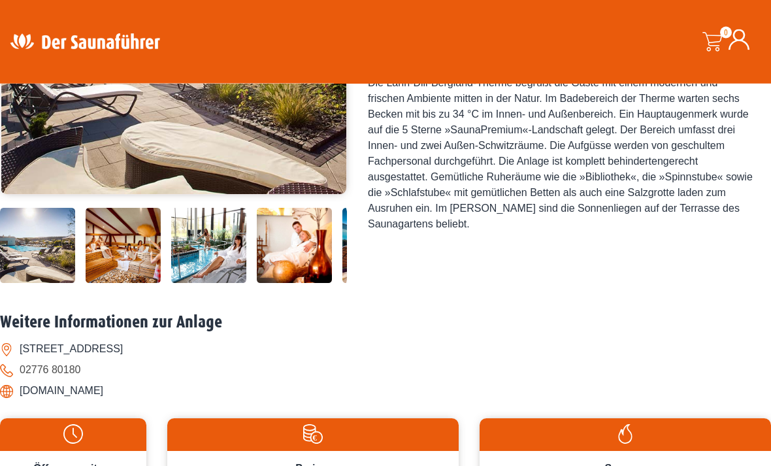
scroll to position [320, 0]
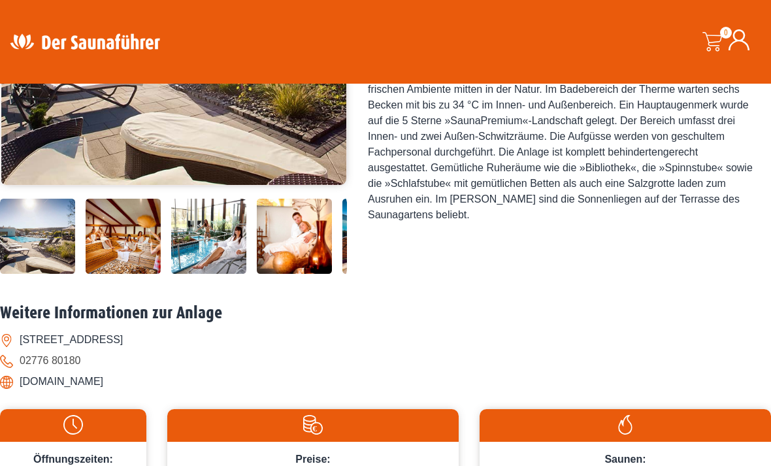
click at [120, 274] on img at bounding box center [123, 236] width 75 height 75
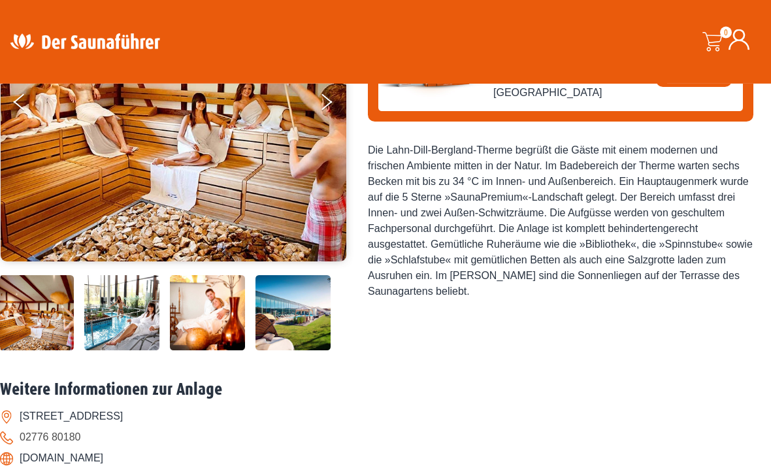
scroll to position [244, 0]
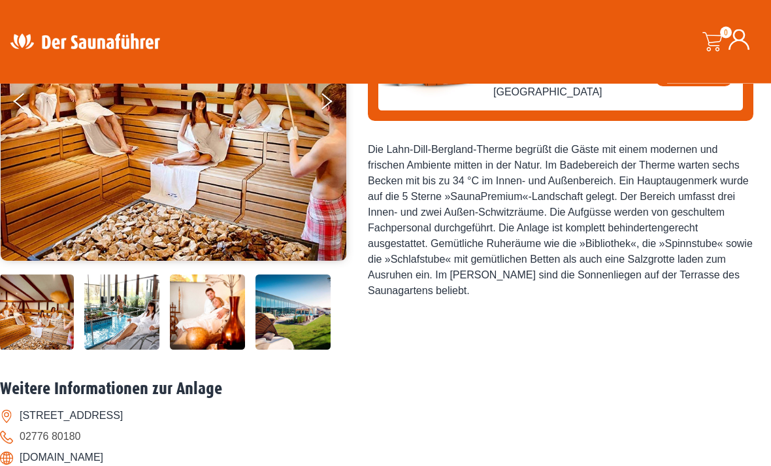
click at [192, 350] on img at bounding box center [207, 312] width 75 height 75
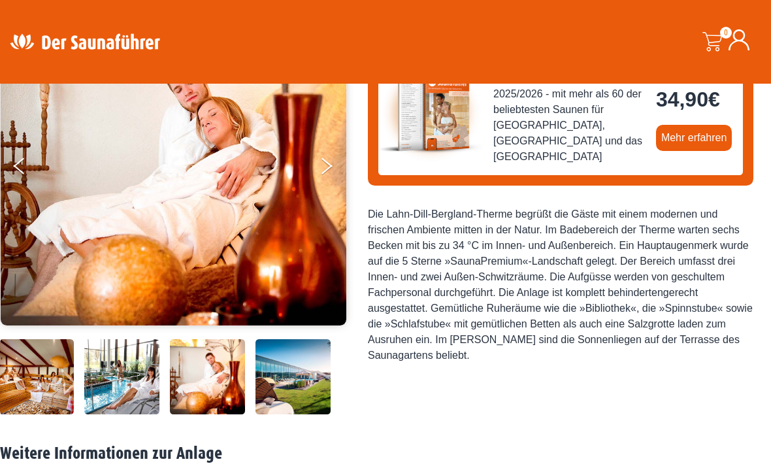
scroll to position [178, 0]
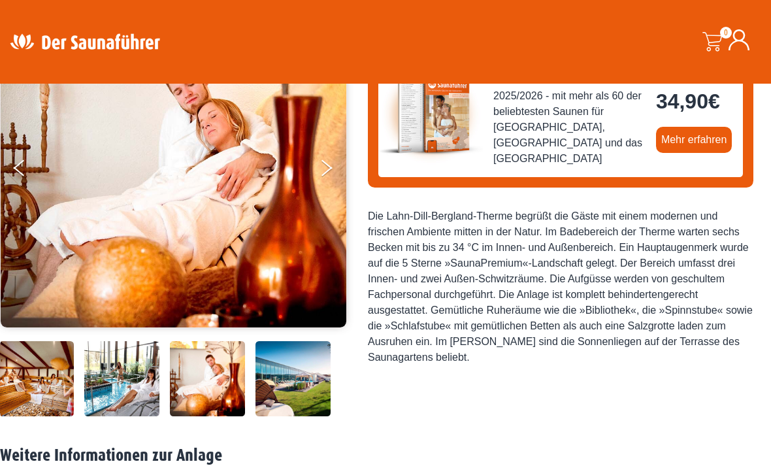
click at [316, 416] on img at bounding box center [292, 378] width 75 height 75
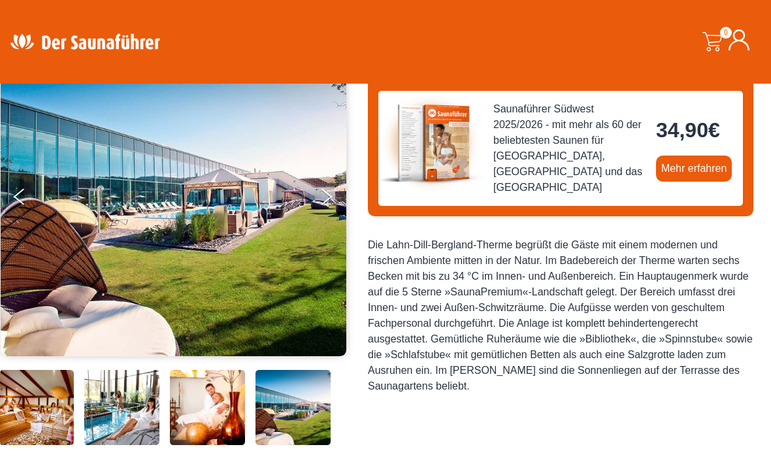
scroll to position [148, 0]
click at [37, 212] on button "Previous" at bounding box center [30, 200] width 33 height 33
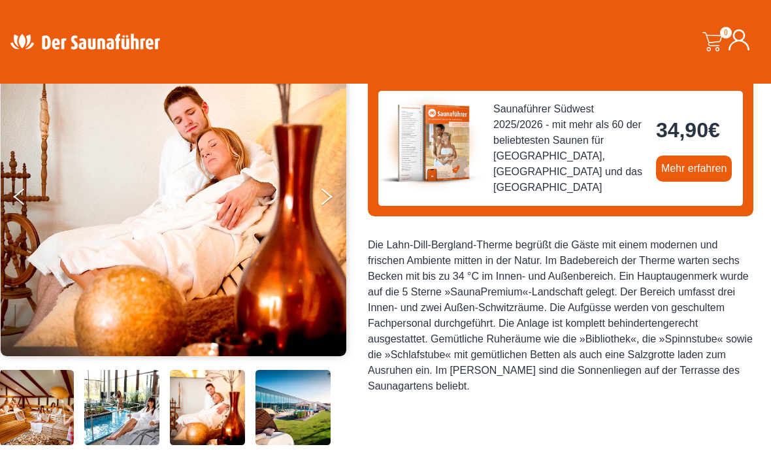
click at [41, 214] on button "Previous" at bounding box center [30, 199] width 33 height 33
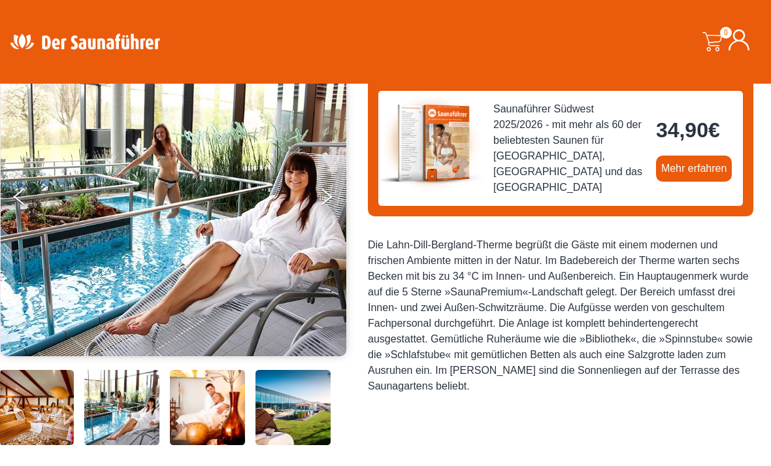
click at [28, 204] on button "Previous" at bounding box center [30, 199] width 33 height 33
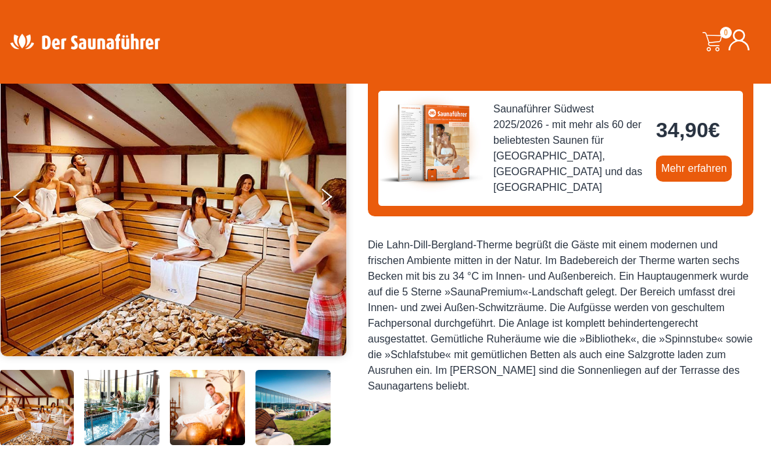
click at [28, 213] on button "Previous" at bounding box center [30, 199] width 33 height 33
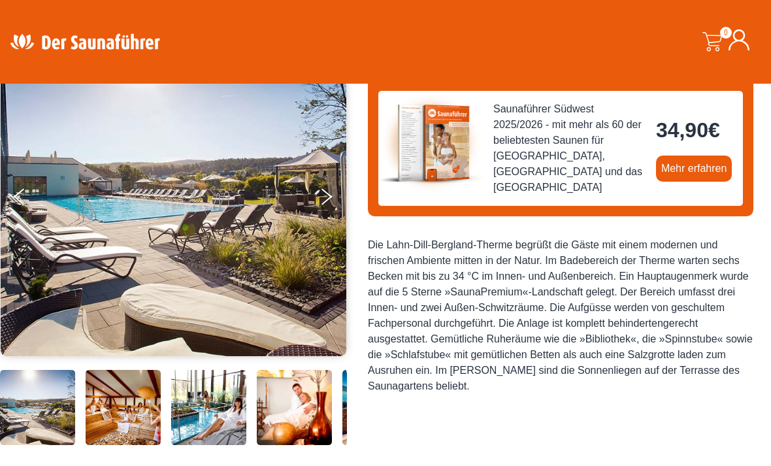
click at [16, 204] on button "Previous" at bounding box center [30, 199] width 33 height 33
click at [20, 206] on button "Previous" at bounding box center [30, 199] width 33 height 33
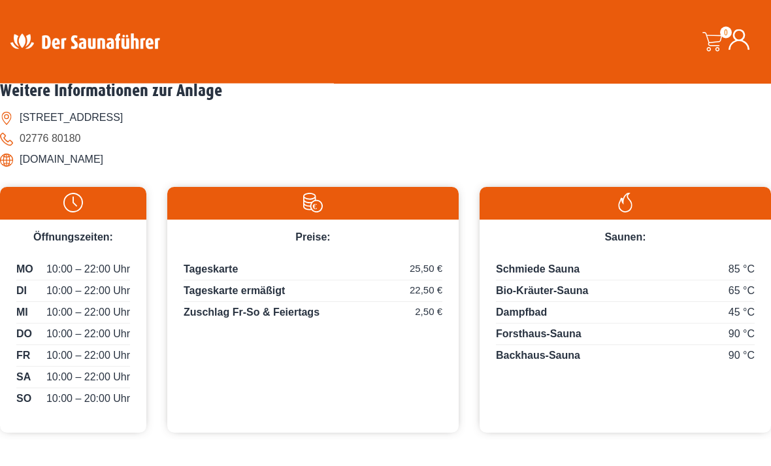
scroll to position [545, 0]
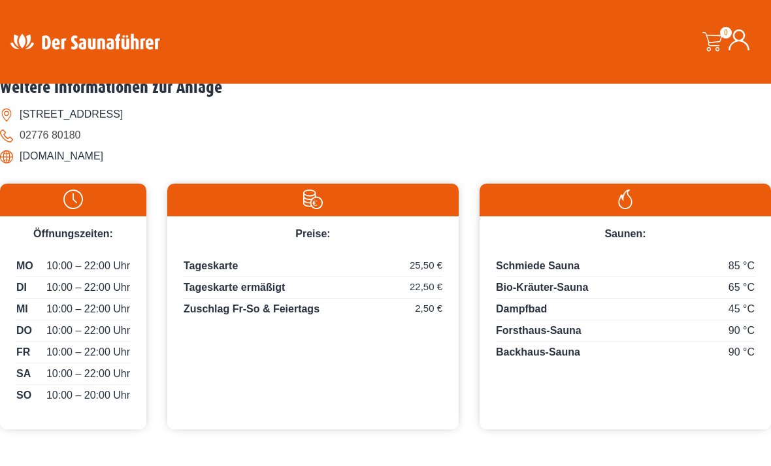
click at [76, 167] on li "[DOMAIN_NAME]" at bounding box center [385, 156] width 771 height 21
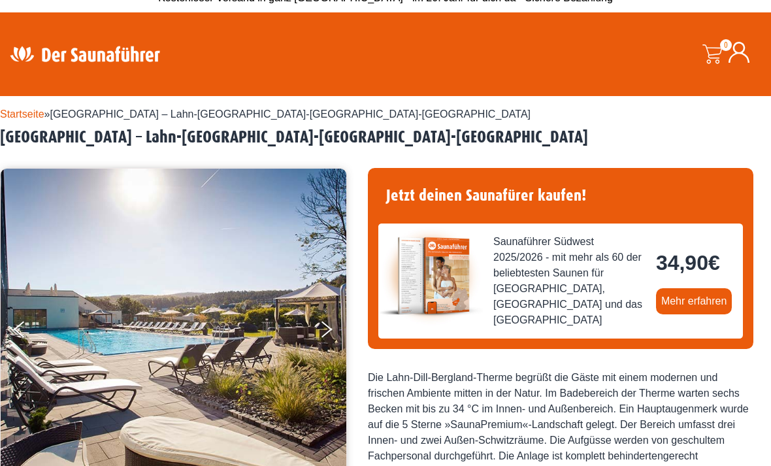
scroll to position [0, 0]
